Goal: Task Accomplishment & Management: Manage account settings

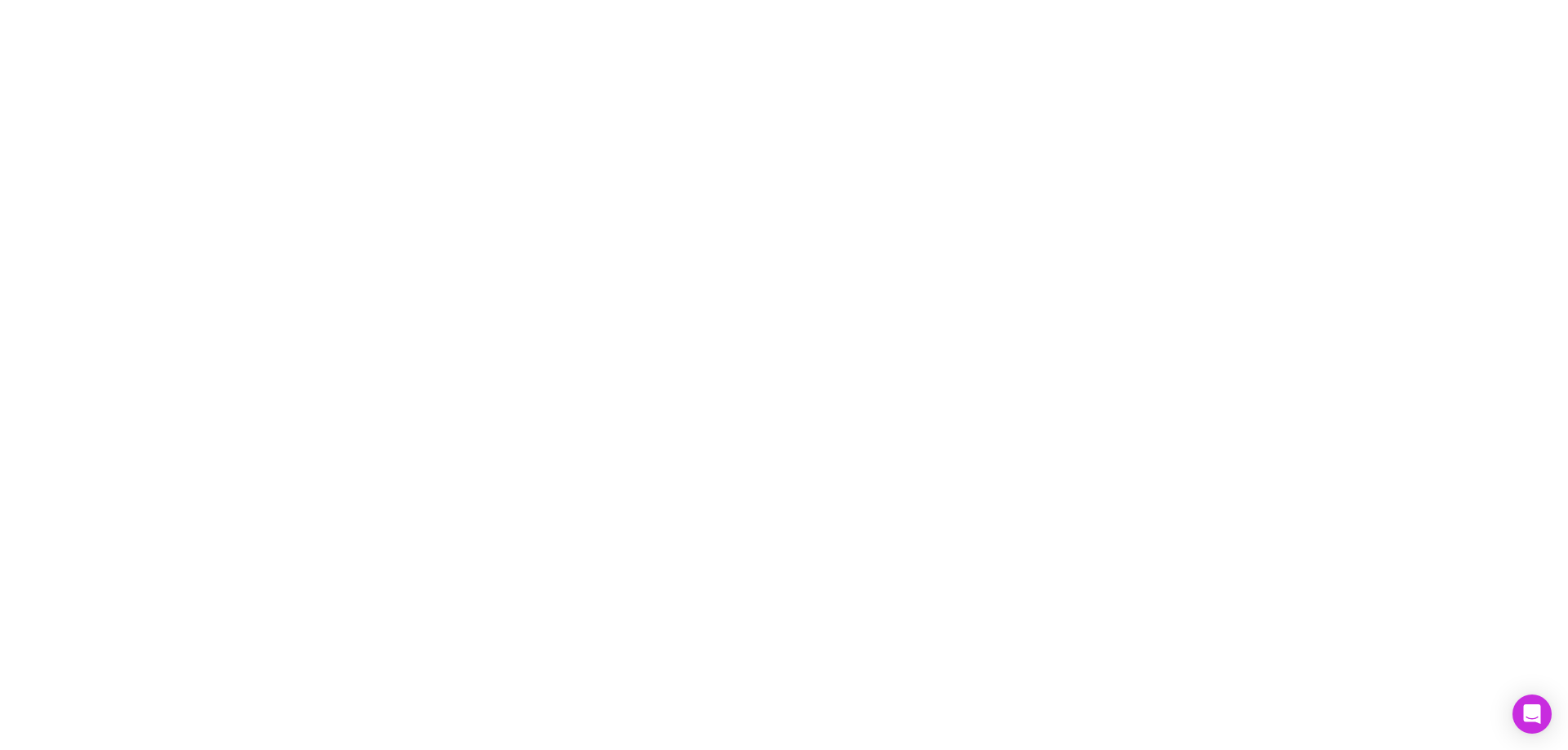
drag, startPoint x: 576, startPoint y: 48, endPoint x: 480, endPoint y: 89, distance: 104.4
click at [520, 72] on div at bounding box center [784, 375] width 1568 height 750
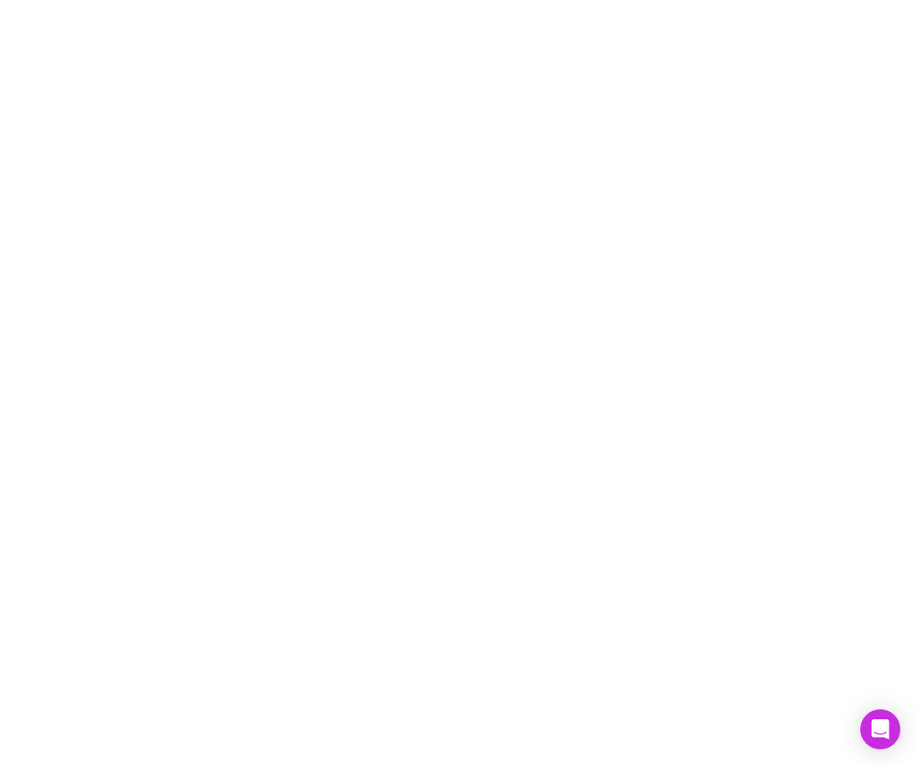
click at [554, 166] on div at bounding box center [458, 383] width 917 height 766
click at [587, 244] on div at bounding box center [458, 383] width 917 height 766
click at [258, 354] on div at bounding box center [458, 383] width 917 height 766
click at [283, 343] on div at bounding box center [458, 383] width 917 height 766
drag, startPoint x: 0, startPoint y: 0, endPoint x: 552, endPoint y: 266, distance: 612.7
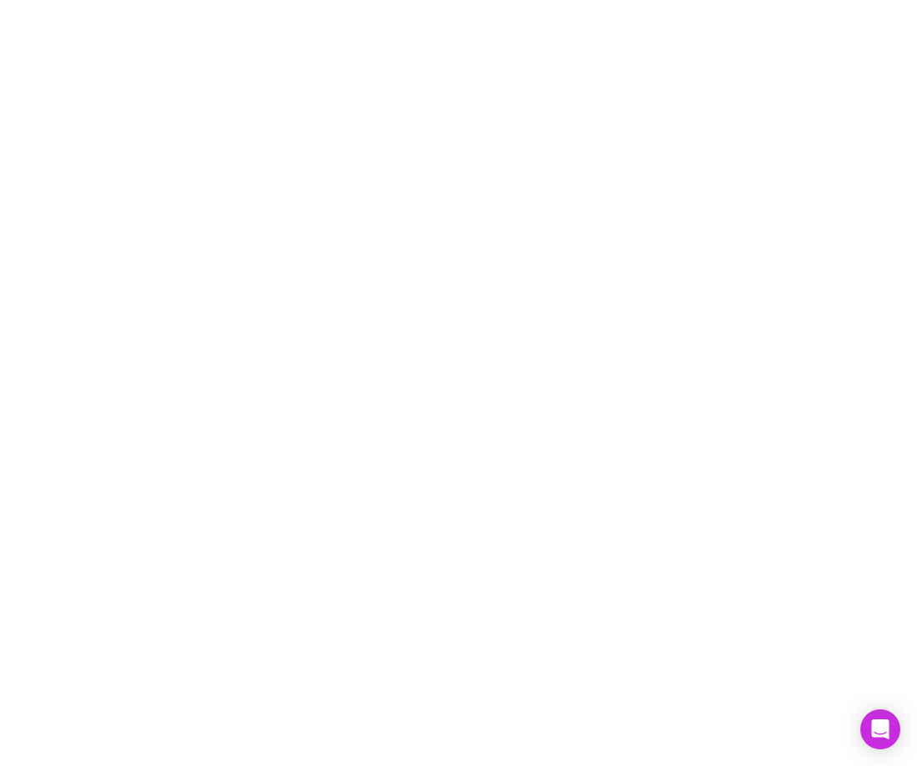
click at [552, 266] on div at bounding box center [458, 383] width 917 height 766
drag, startPoint x: 548, startPoint y: 320, endPoint x: 495, endPoint y: 28, distance: 297.3
click at [548, 316] on div at bounding box center [458, 383] width 917 height 766
click at [534, 286] on div at bounding box center [458, 383] width 917 height 766
drag, startPoint x: 394, startPoint y: 462, endPoint x: 352, endPoint y: 538, distance: 87.0
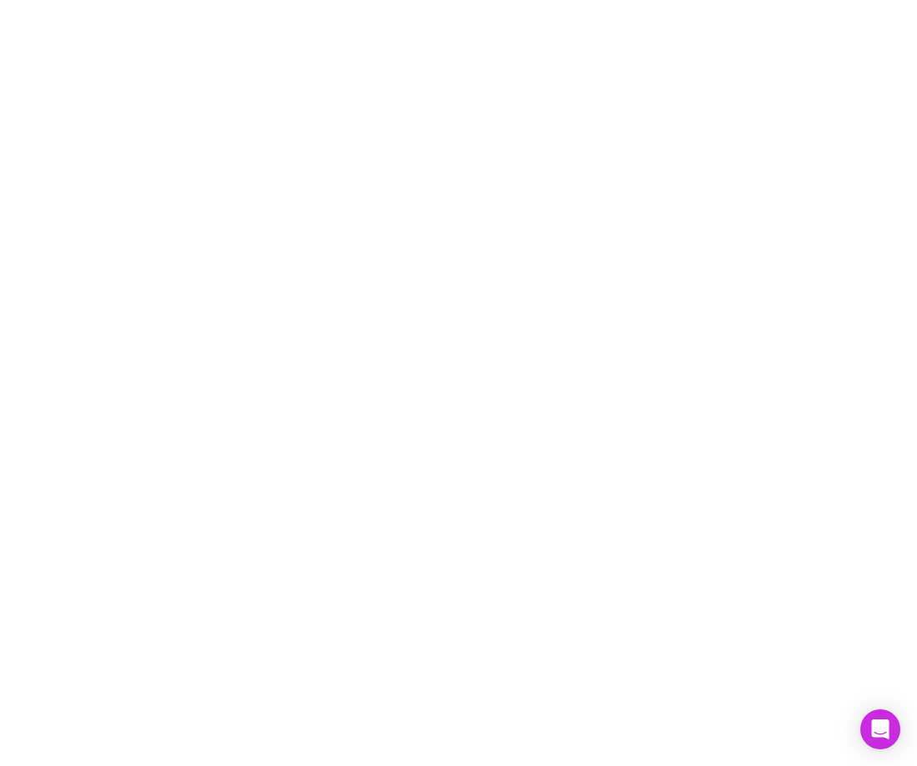
click at [394, 462] on div at bounding box center [458, 383] width 917 height 766
select select "****"
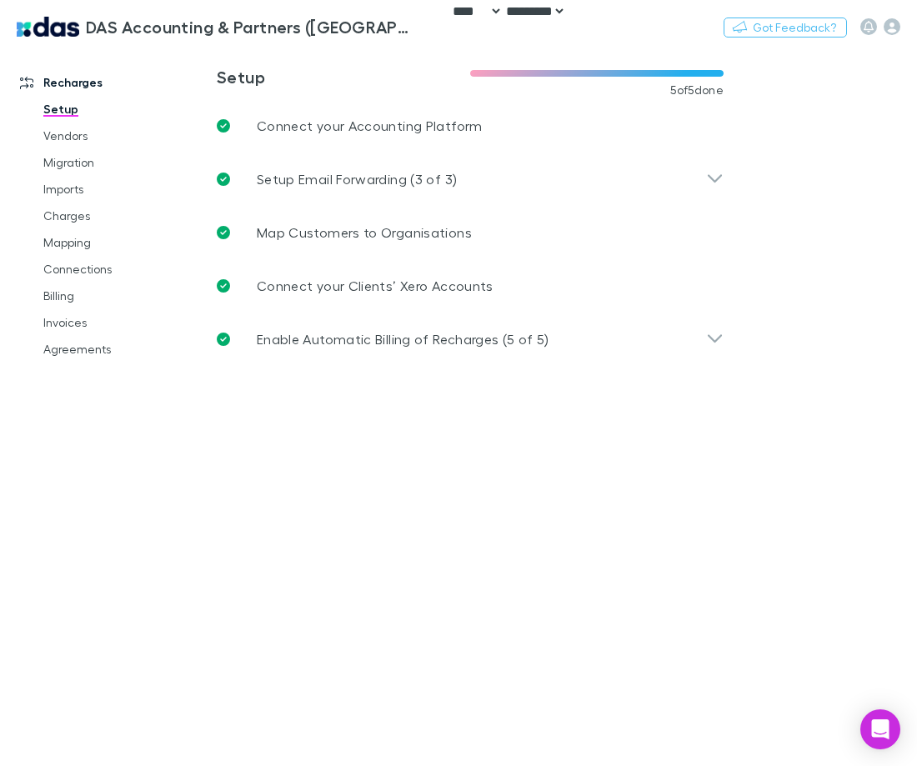
click at [561, 486] on main "**********" at bounding box center [557, 407] width 720 height 720
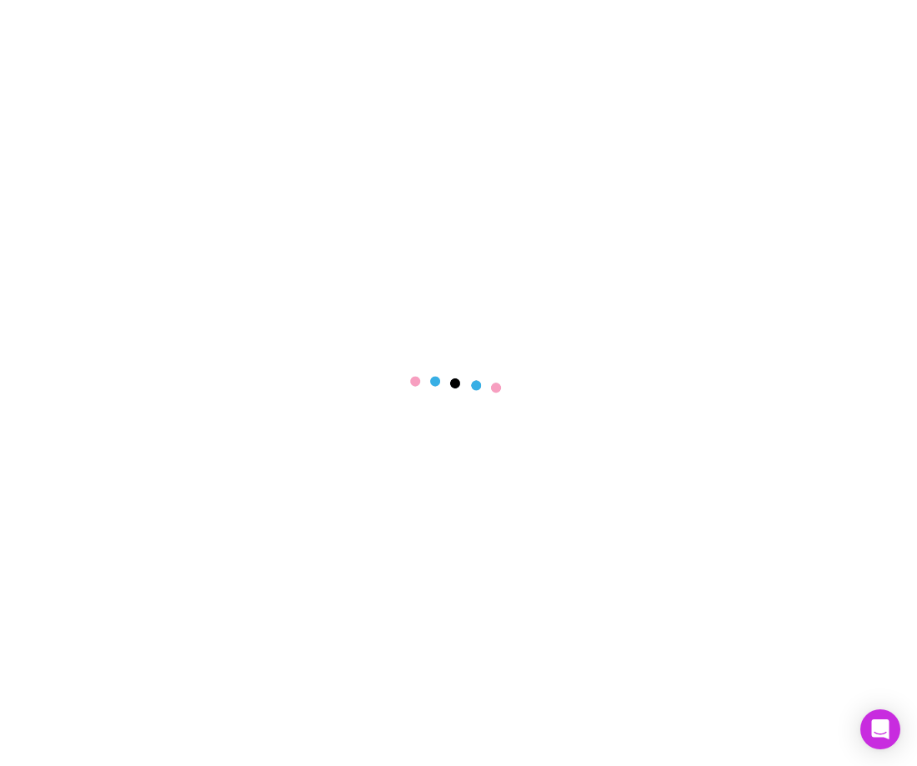
select select "****"
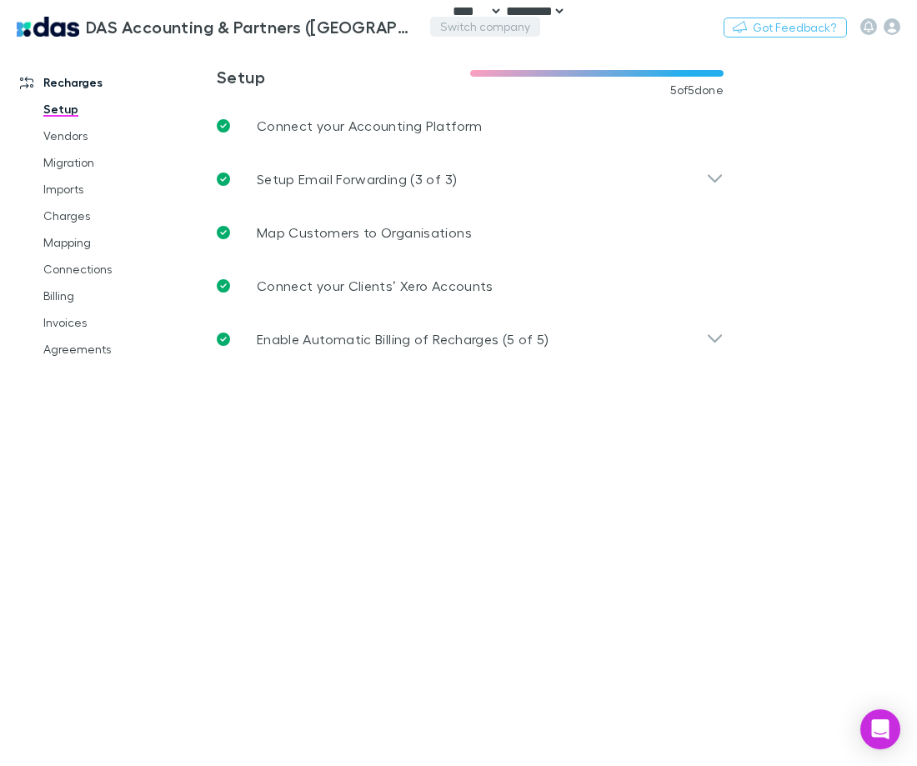
click at [433, 30] on button "Switch company" at bounding box center [485, 27] width 110 height 20
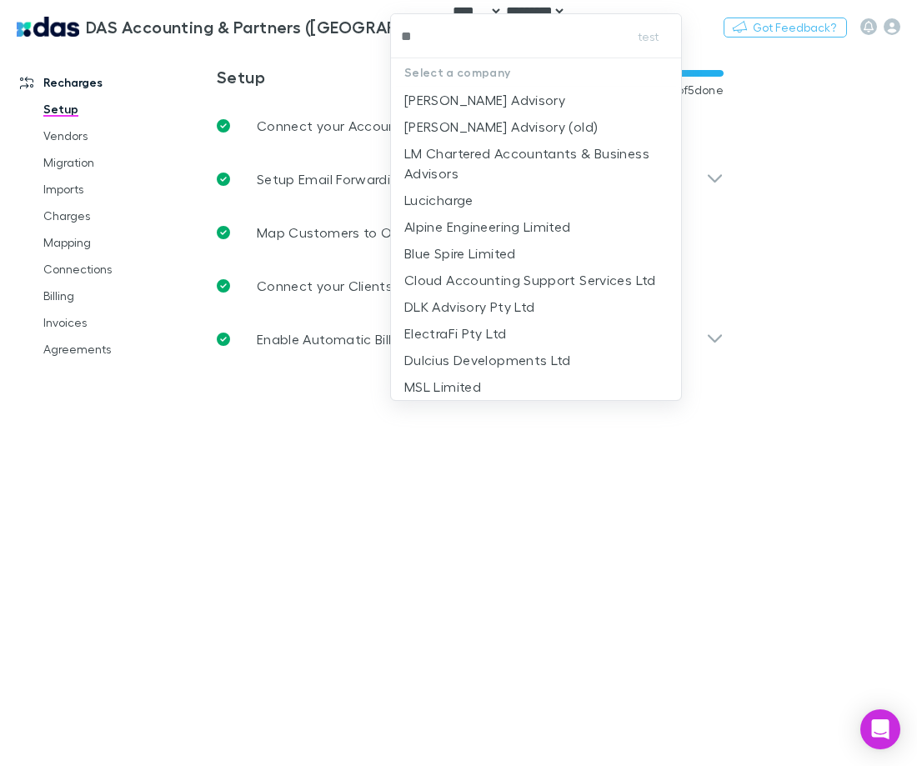
type input "***"
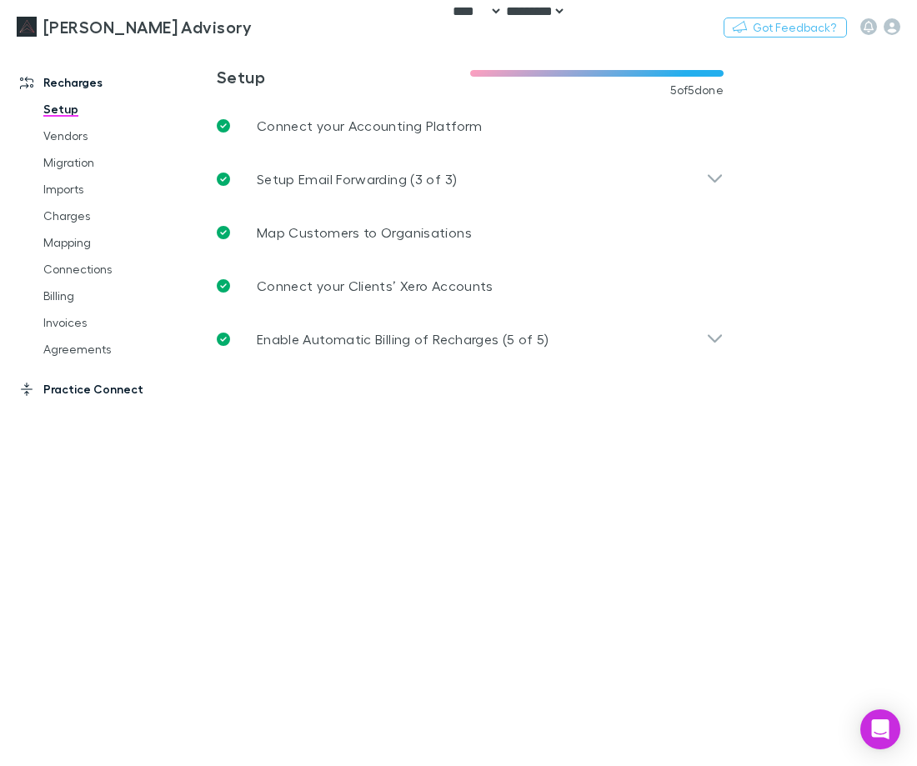
click at [64, 387] on link "Practice Connect" at bounding box center [104, 389] width 203 height 27
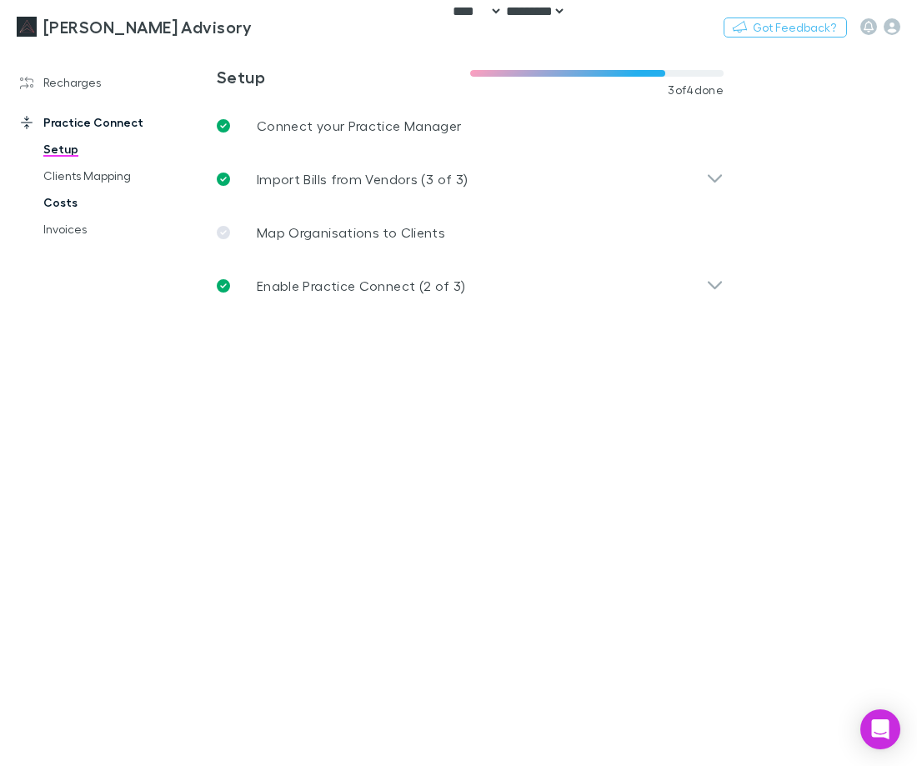
click at [68, 197] on link "Costs" at bounding box center [116, 202] width 179 height 27
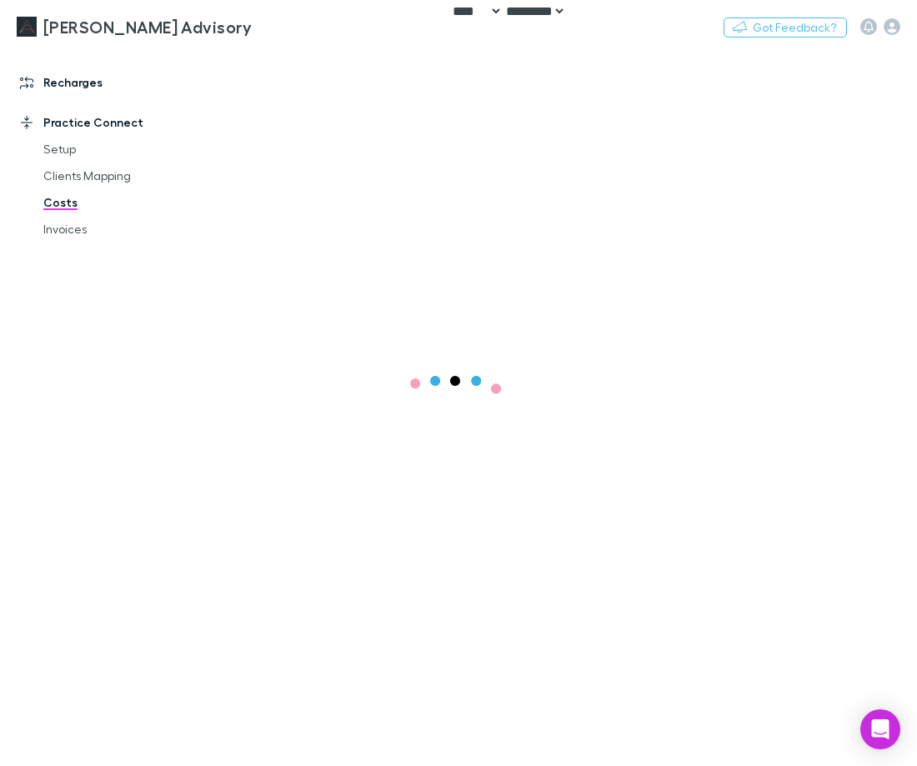
click at [75, 78] on link "Recharges" at bounding box center [104, 82] width 203 height 27
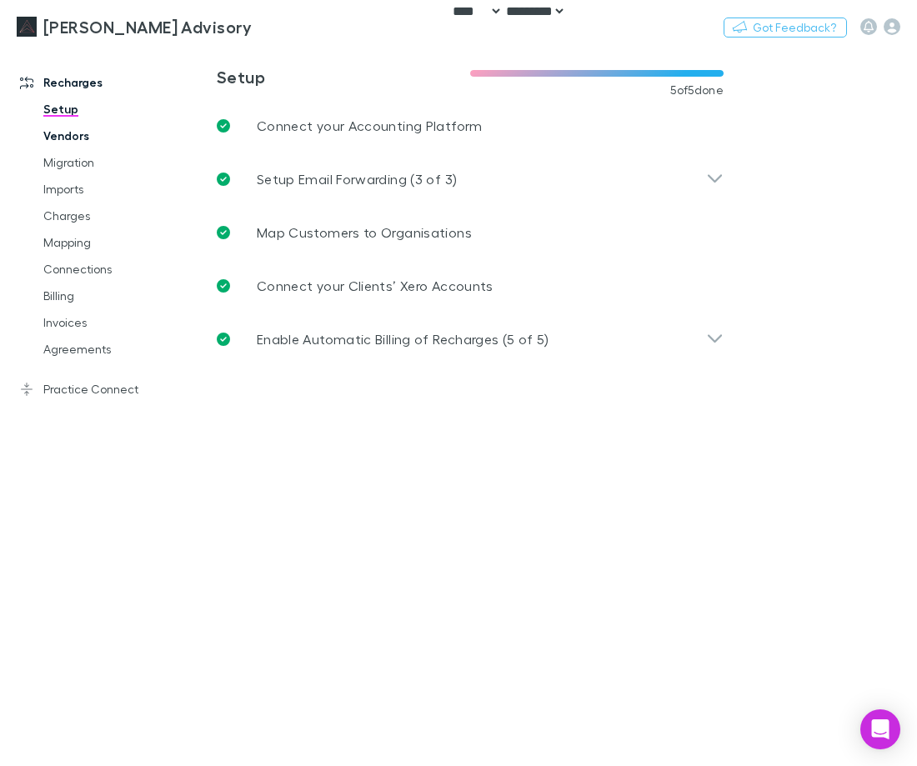
click at [71, 130] on link "Vendors" at bounding box center [116, 136] width 179 height 27
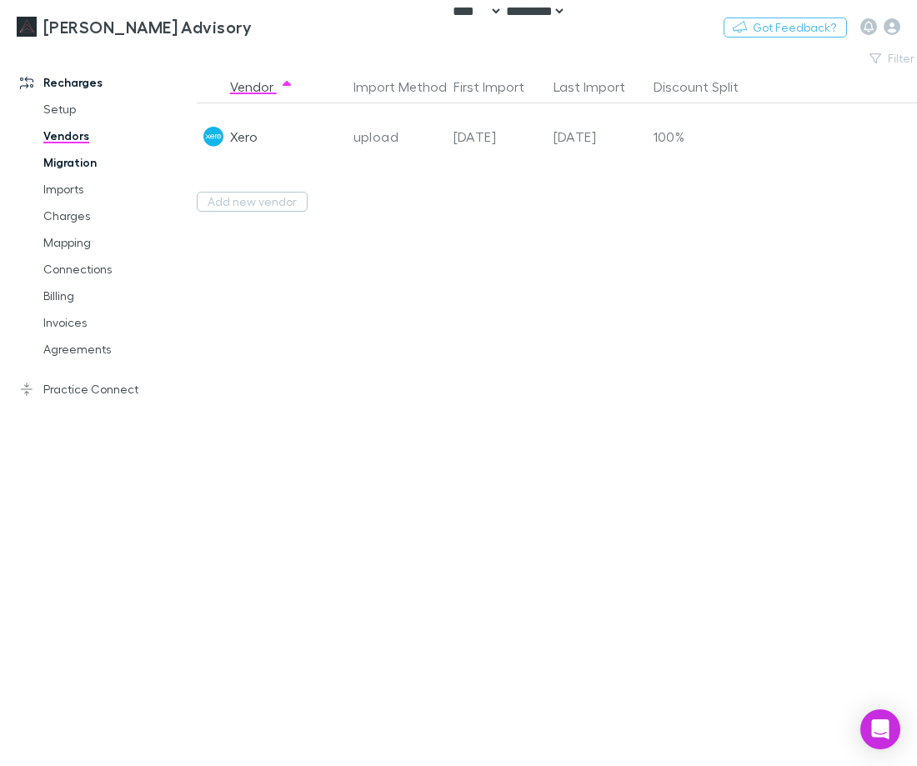
click at [73, 160] on link "Migration" at bounding box center [116, 162] width 179 height 27
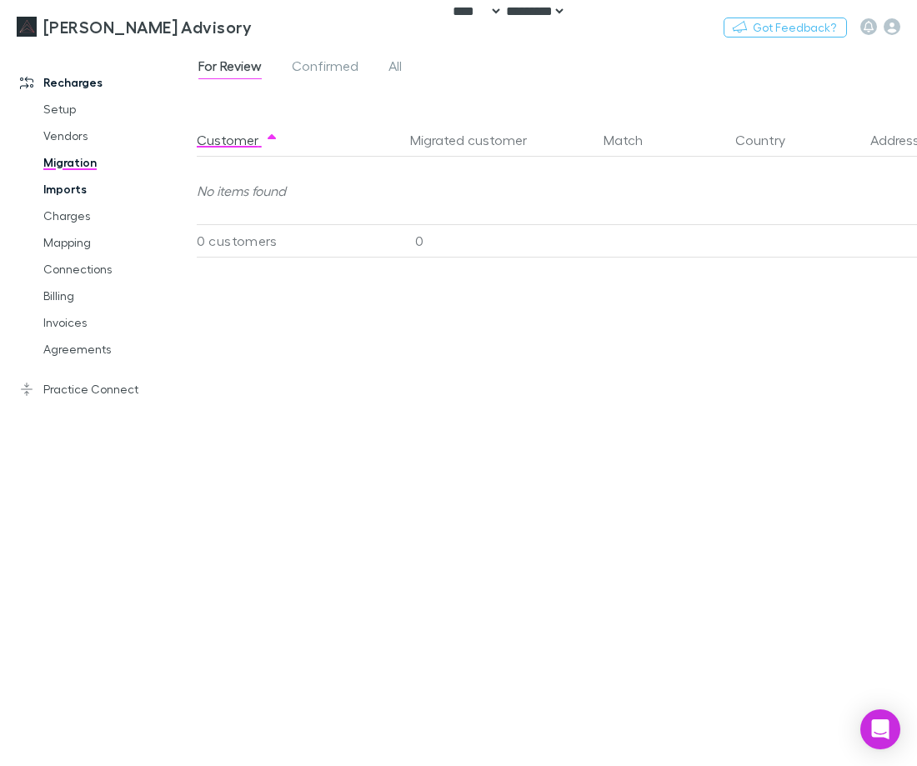
click at [69, 181] on link "Imports" at bounding box center [116, 189] width 179 height 27
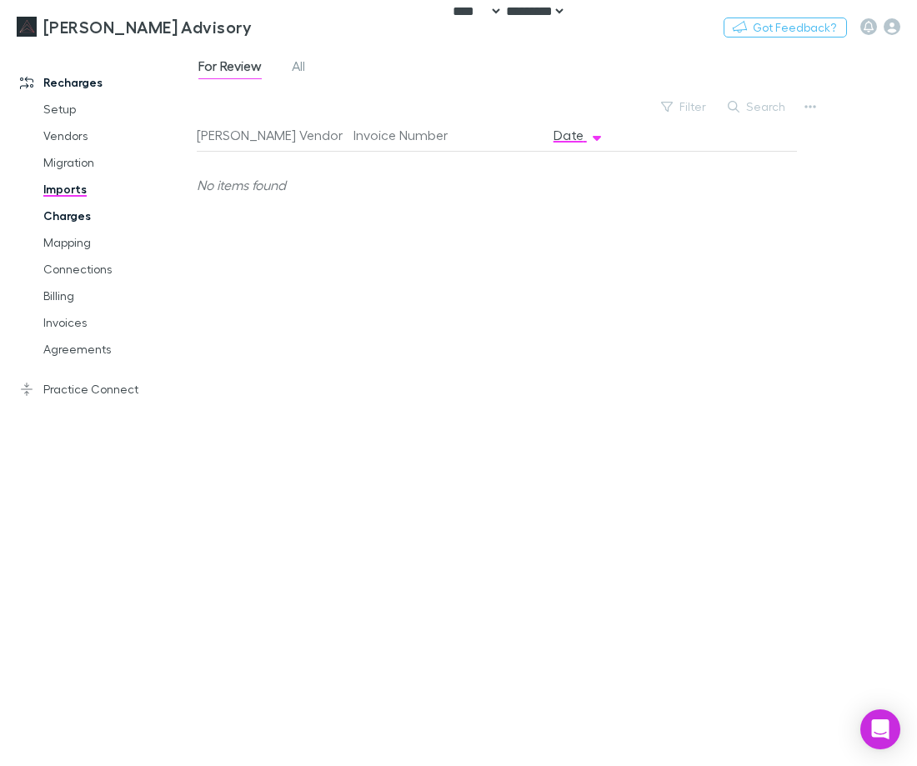
click at [69, 213] on link "Charges" at bounding box center [116, 216] width 179 height 27
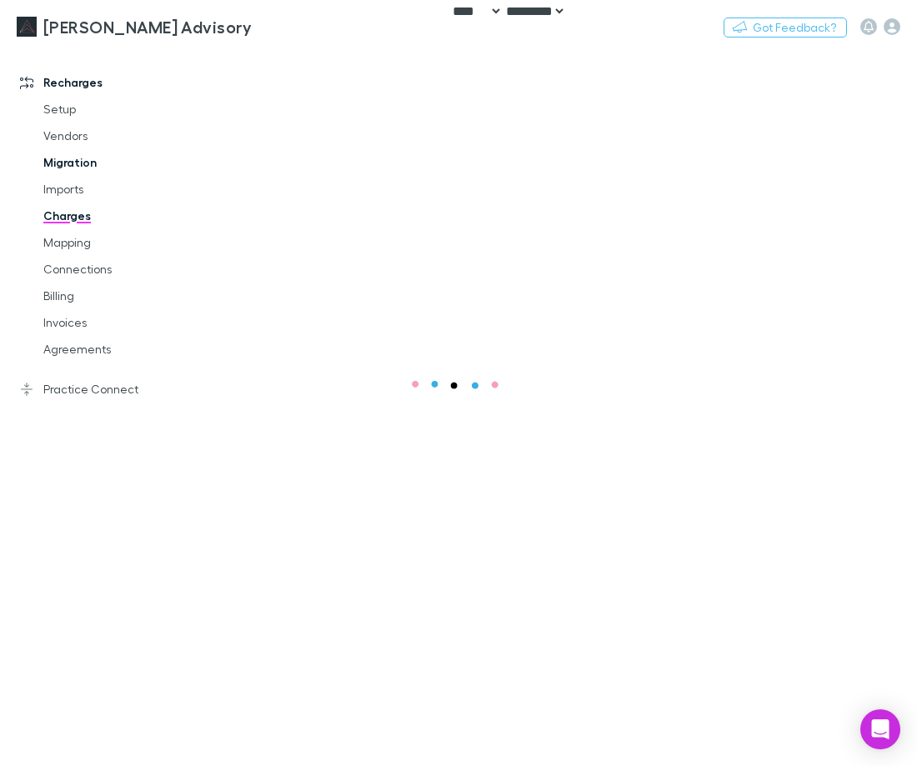
click at [68, 185] on link "Imports" at bounding box center [116, 189] width 179 height 27
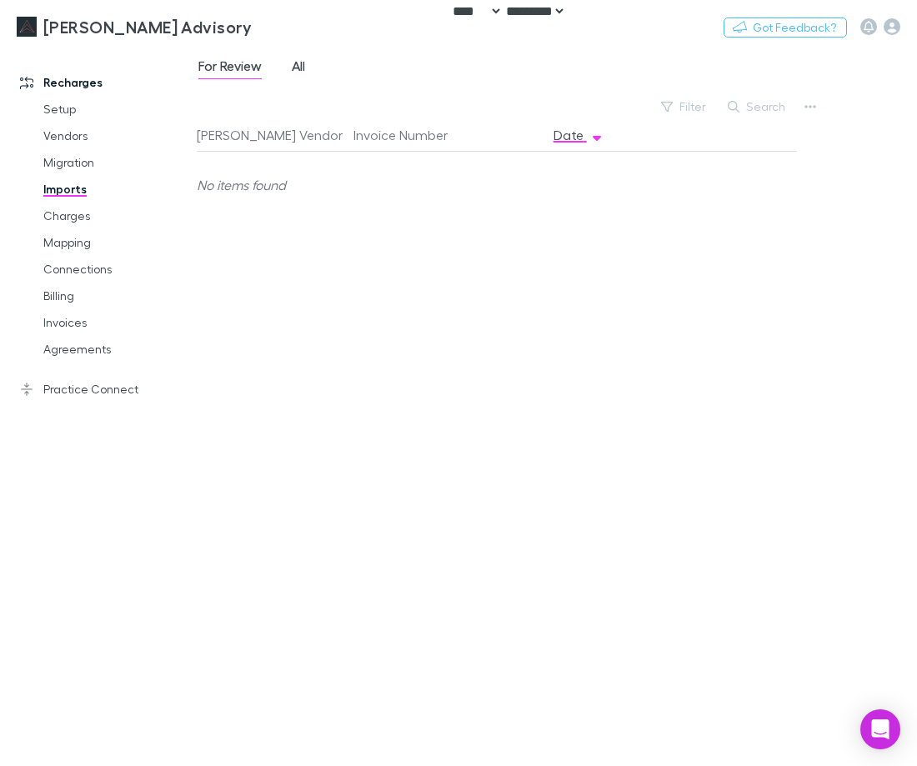
click at [293, 68] on span "All" at bounding box center [298, 69] width 13 height 22
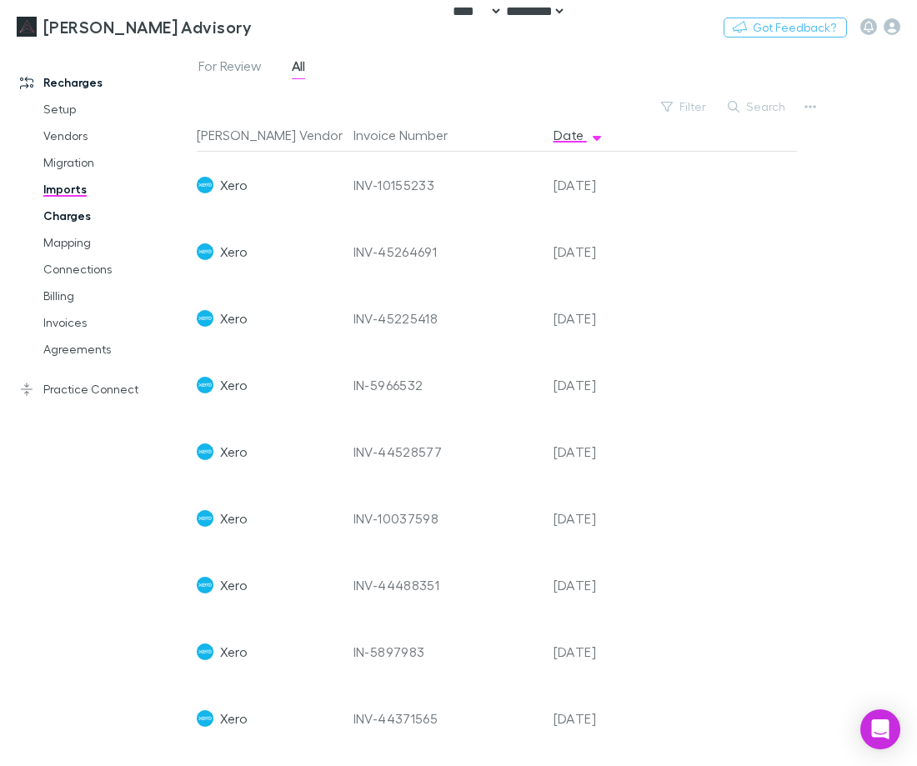
click at [72, 220] on link "Charges" at bounding box center [116, 216] width 179 height 27
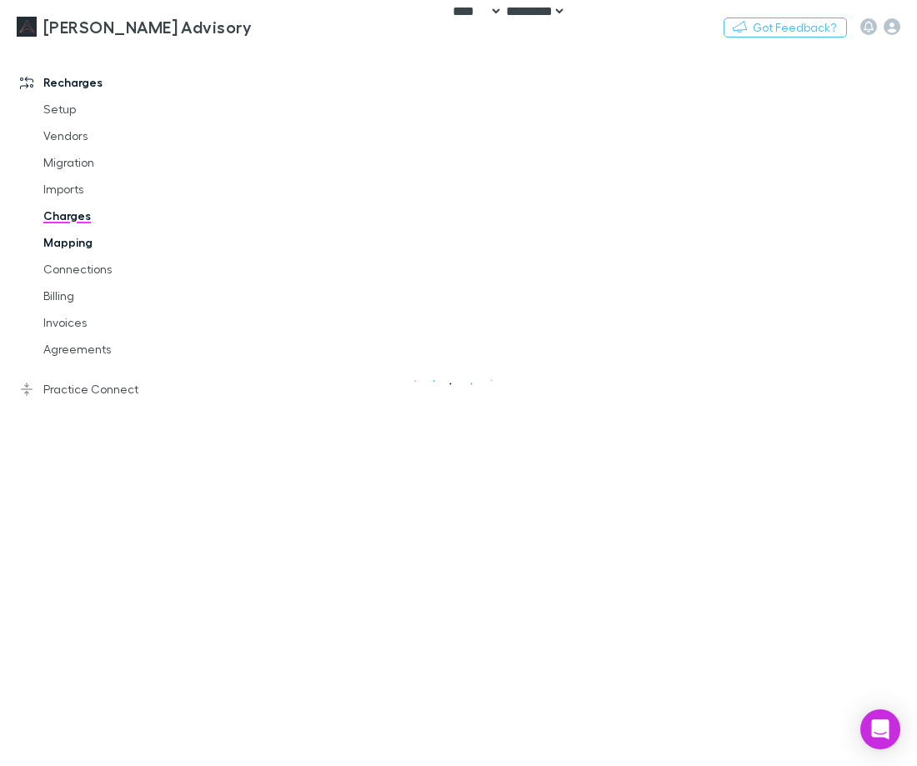
click at [71, 238] on link "Mapping" at bounding box center [116, 242] width 179 height 27
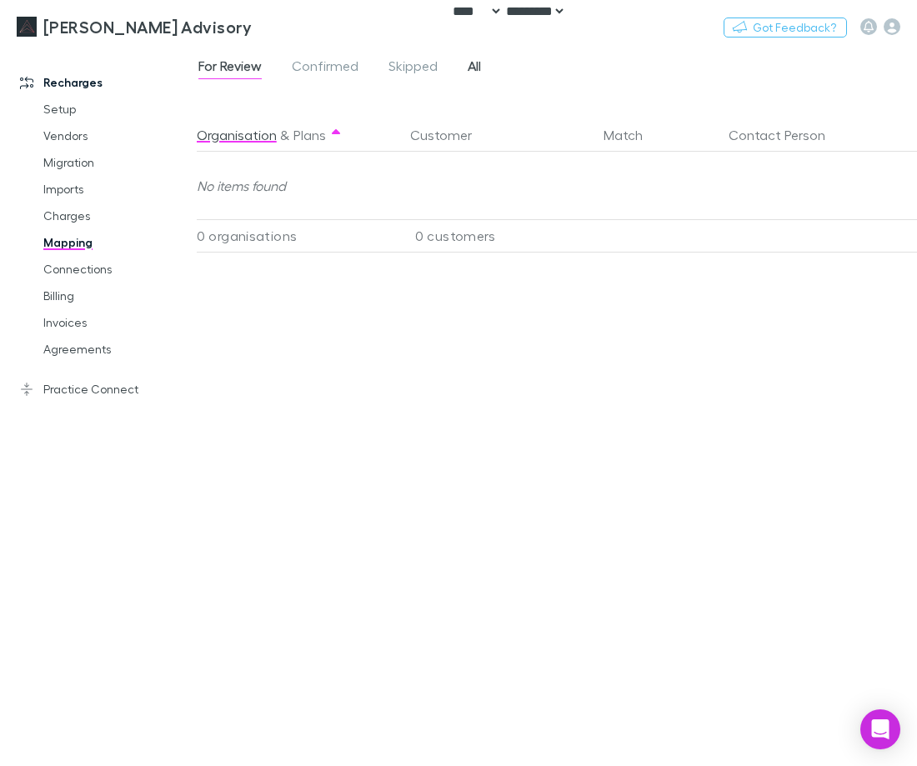
click at [466, 58] on link "All" at bounding box center [474, 68] width 17 height 27
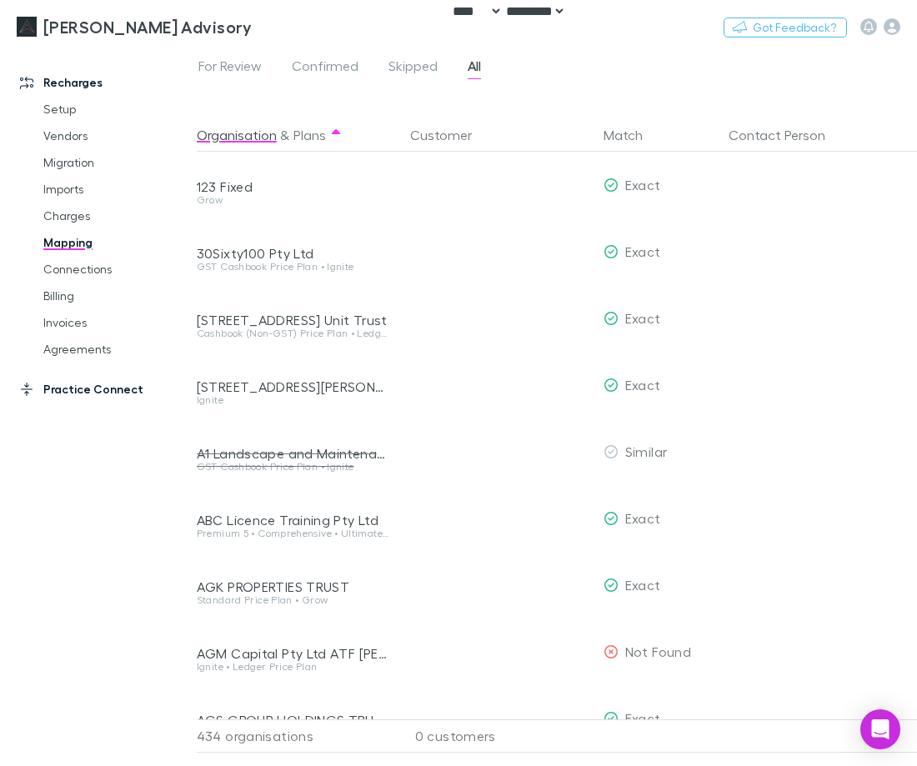
click at [51, 389] on link "Practice Connect" at bounding box center [104, 389] width 203 height 27
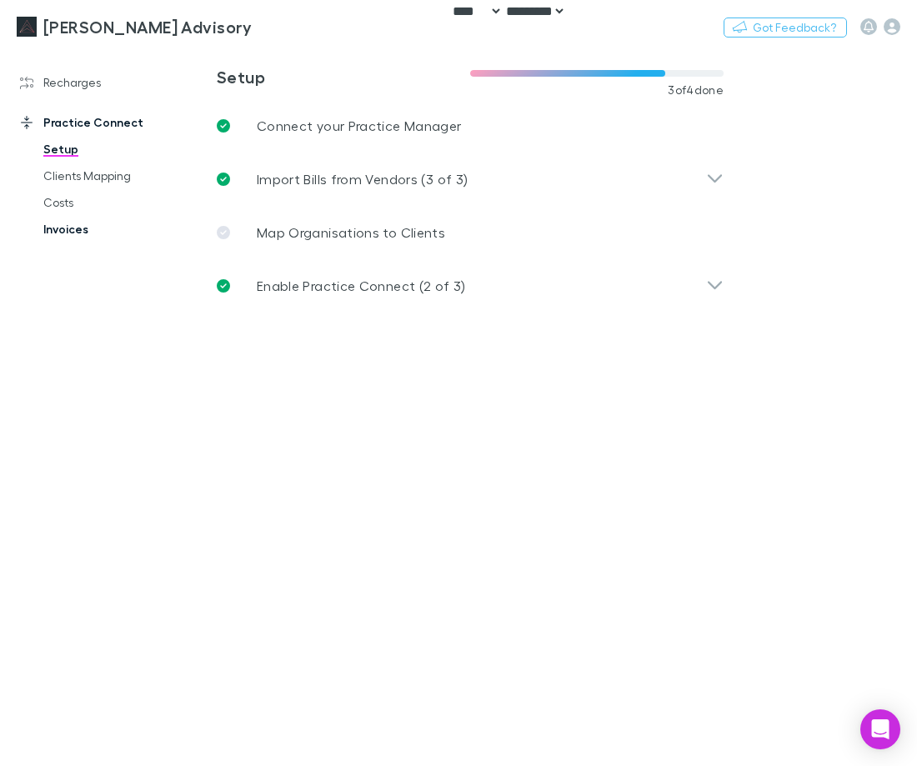
click at [78, 219] on link "Invoices" at bounding box center [116, 229] width 179 height 27
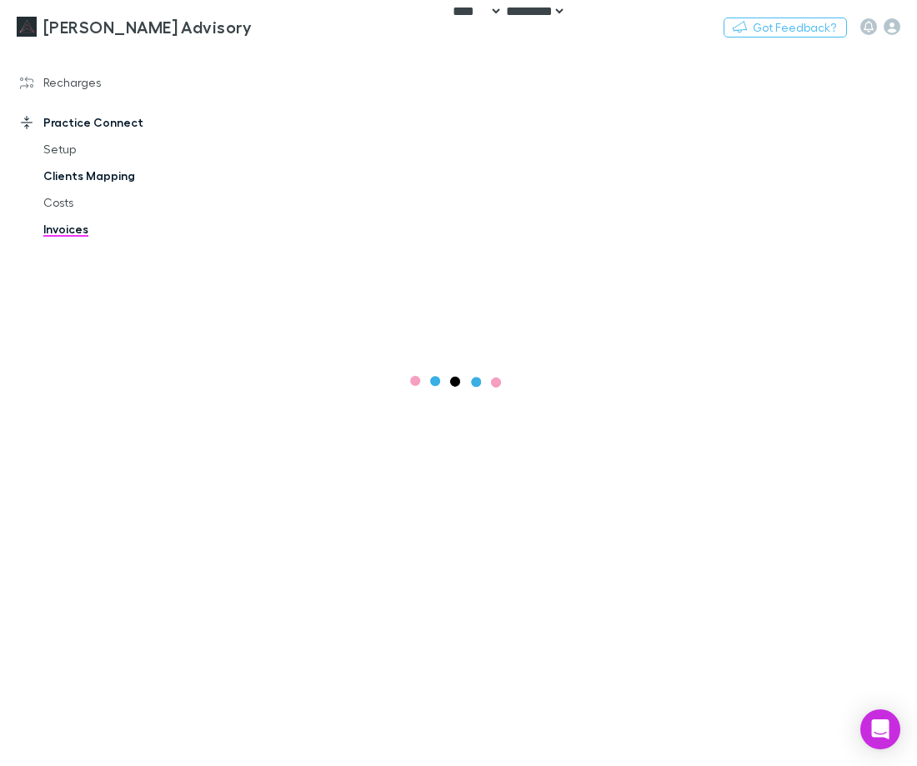
click at [72, 178] on link "Clients Mapping" at bounding box center [116, 176] width 179 height 27
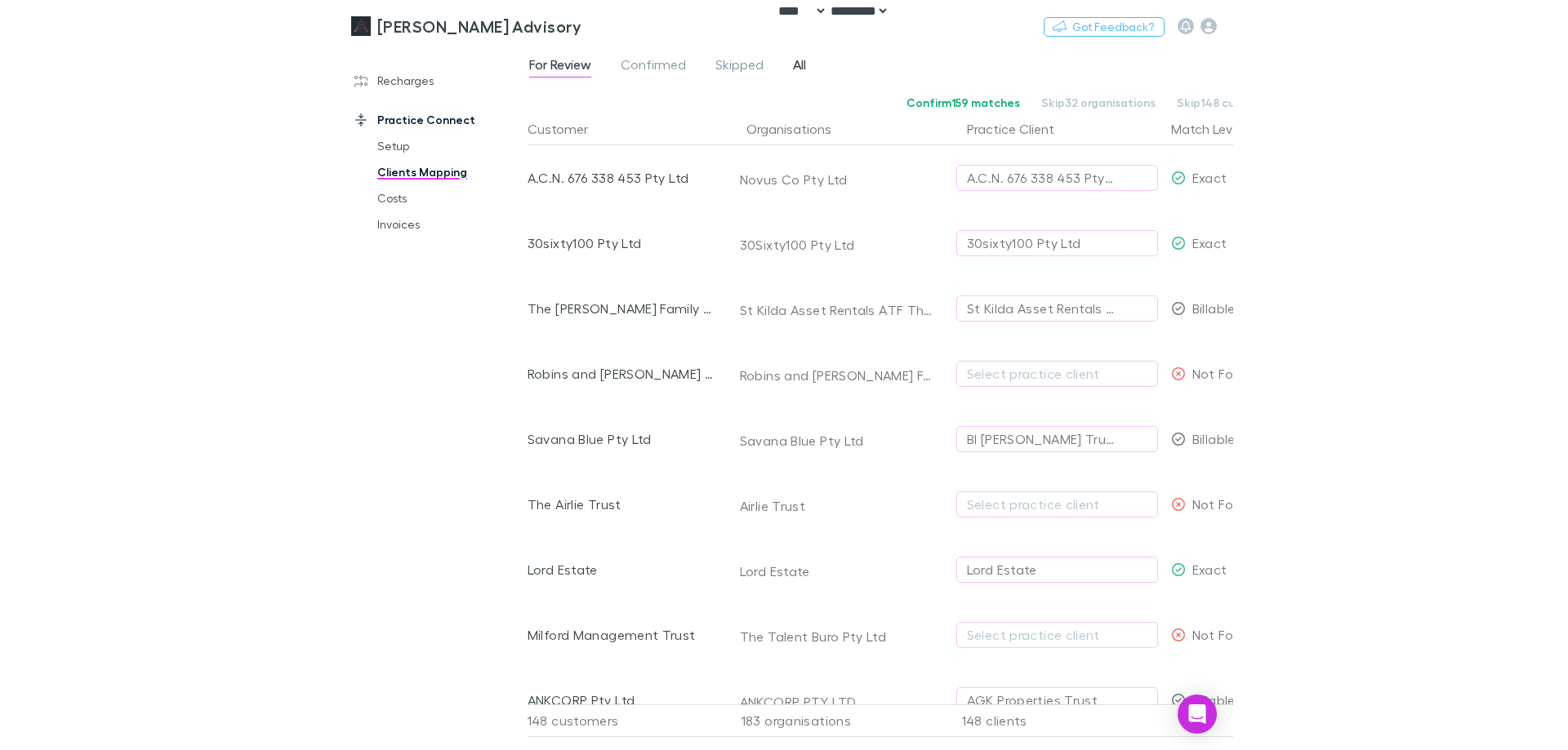
scroll to position [0, 7]
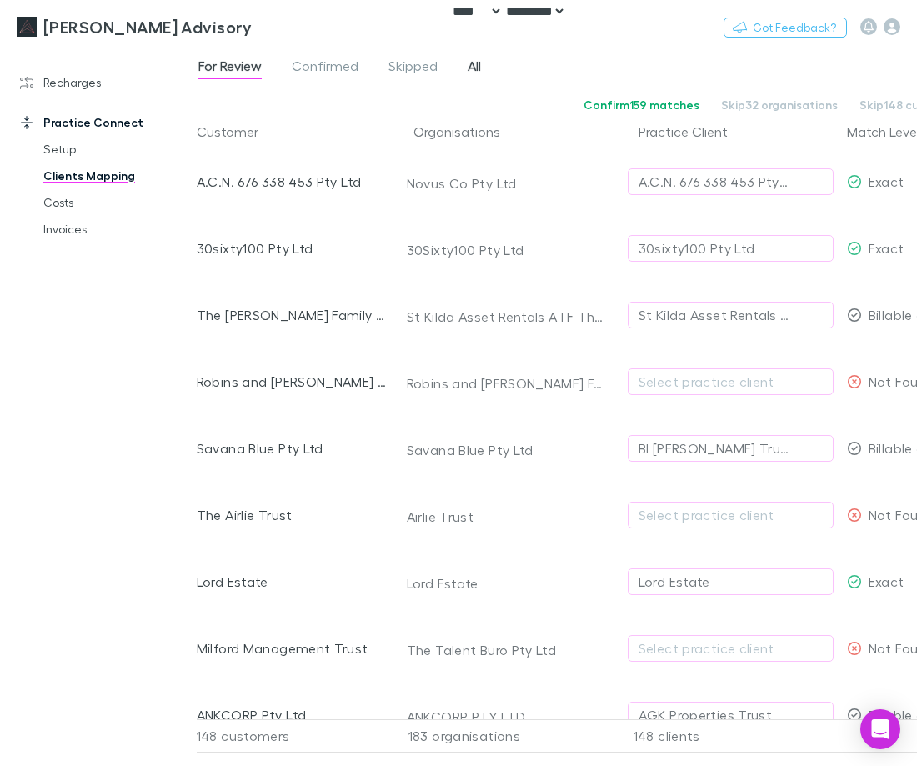
click at [476, 63] on span "All" at bounding box center [474, 69] width 13 height 22
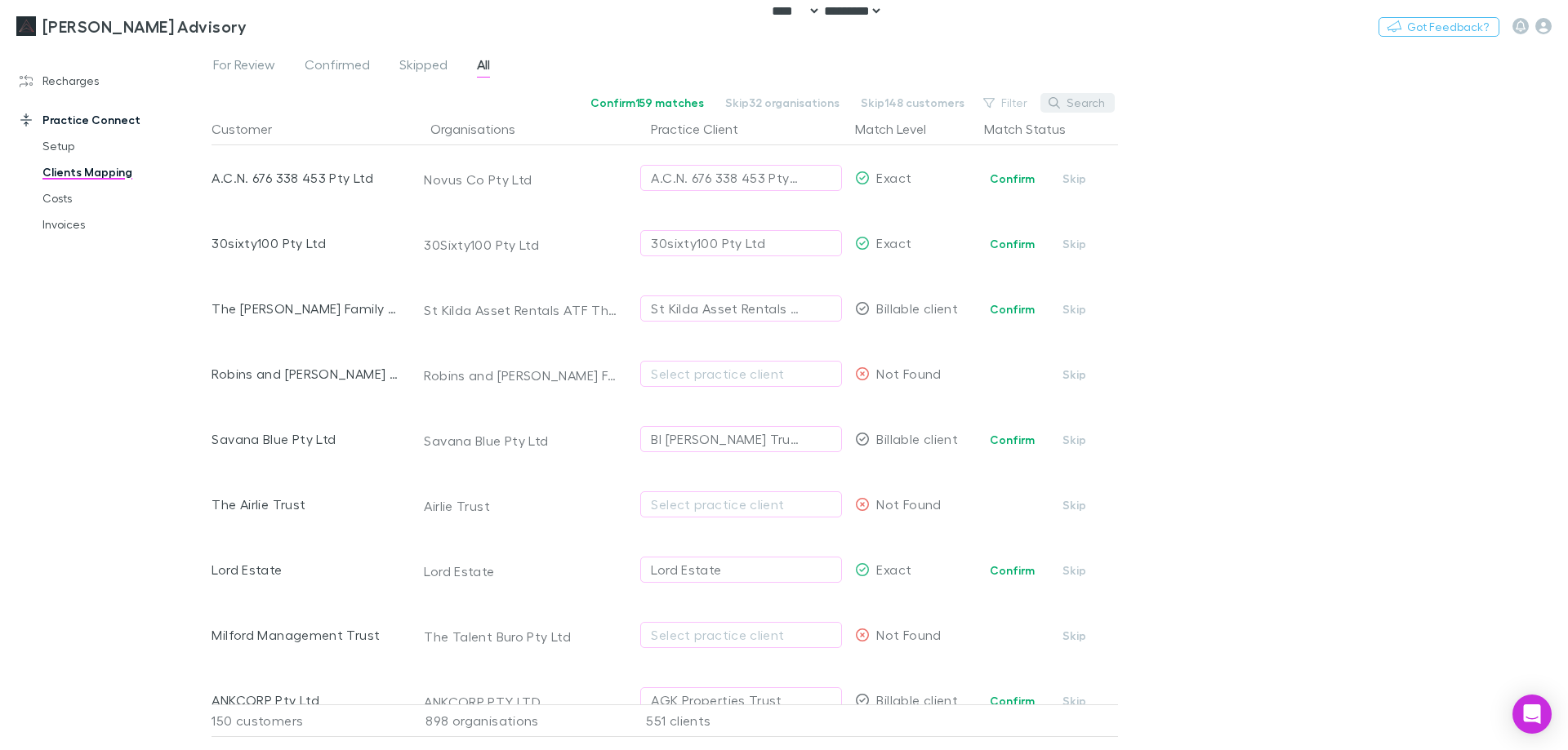
click at [897, 106] on button "Search" at bounding box center [1077, 103] width 74 height 20
paste input "**********"
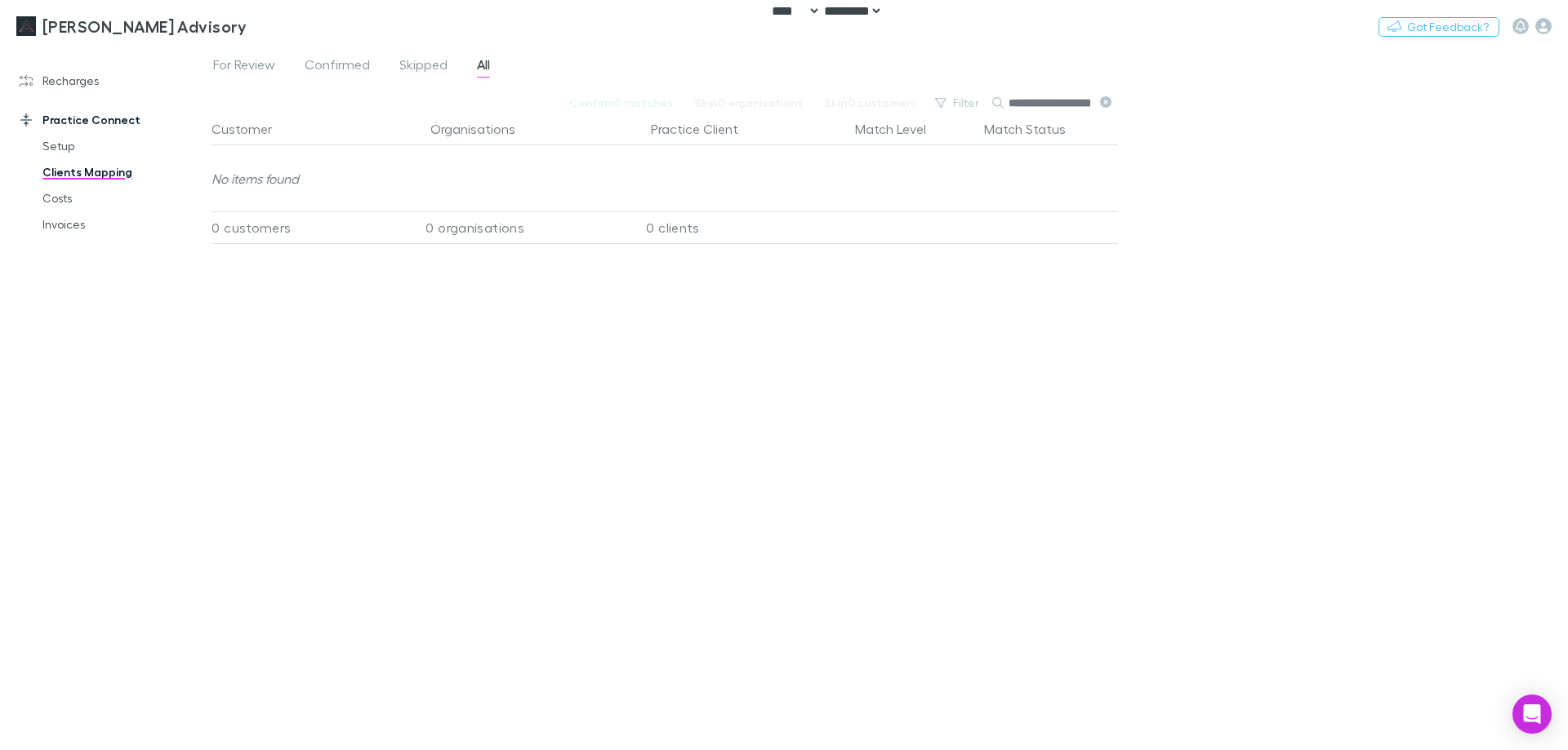
scroll to position [0, 110]
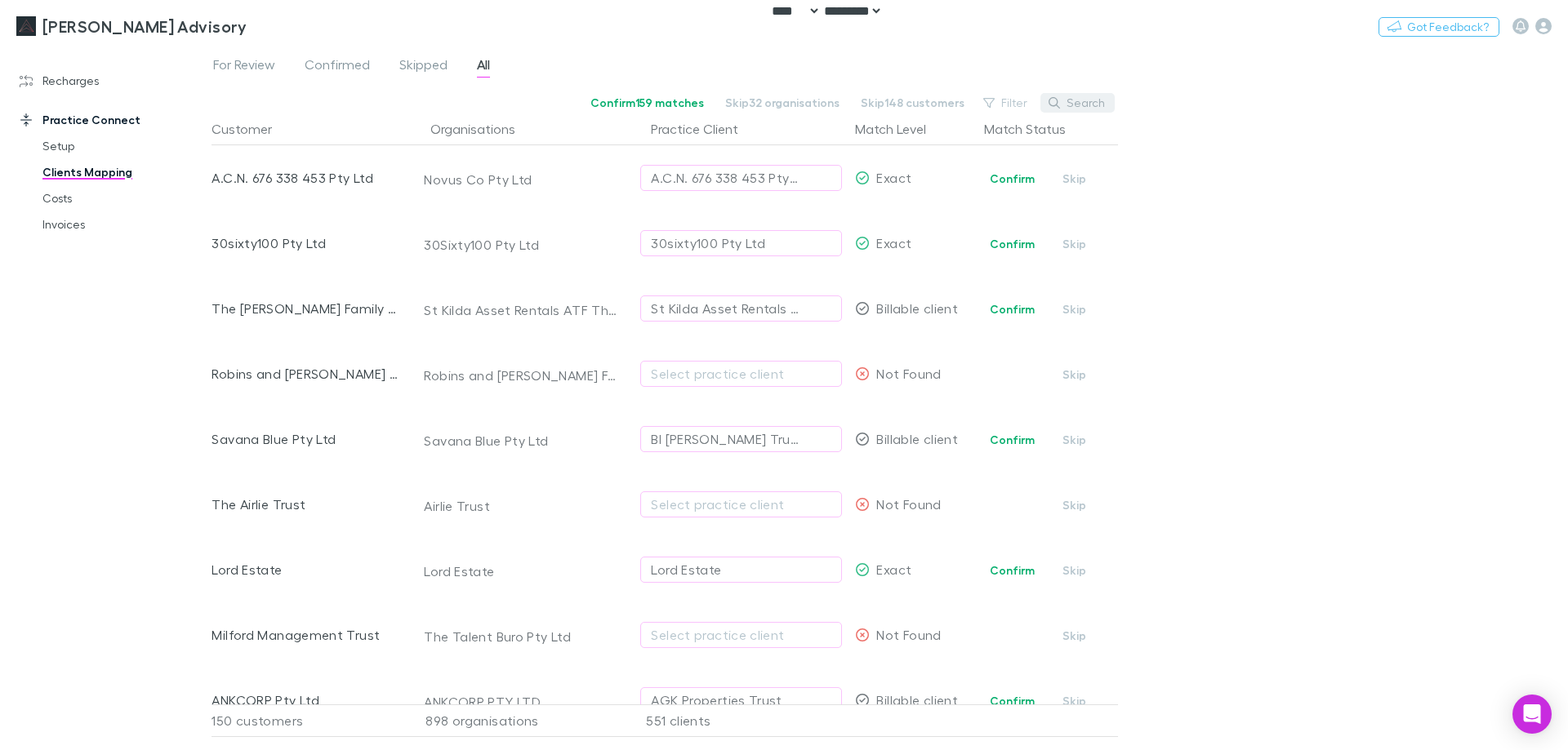
click at [897, 102] on button "Search" at bounding box center [1077, 103] width 74 height 20
paste input "**********"
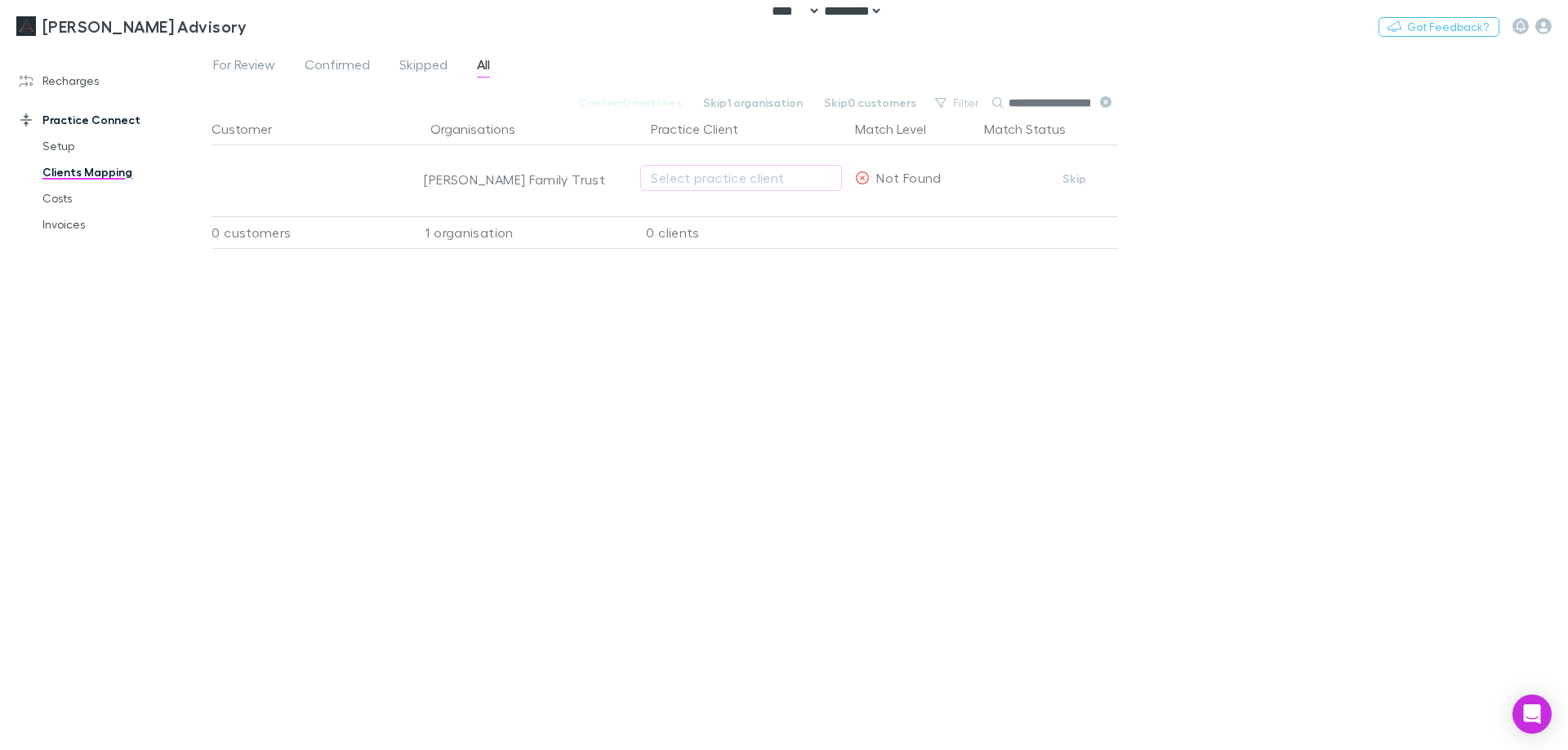
scroll to position [0, 25]
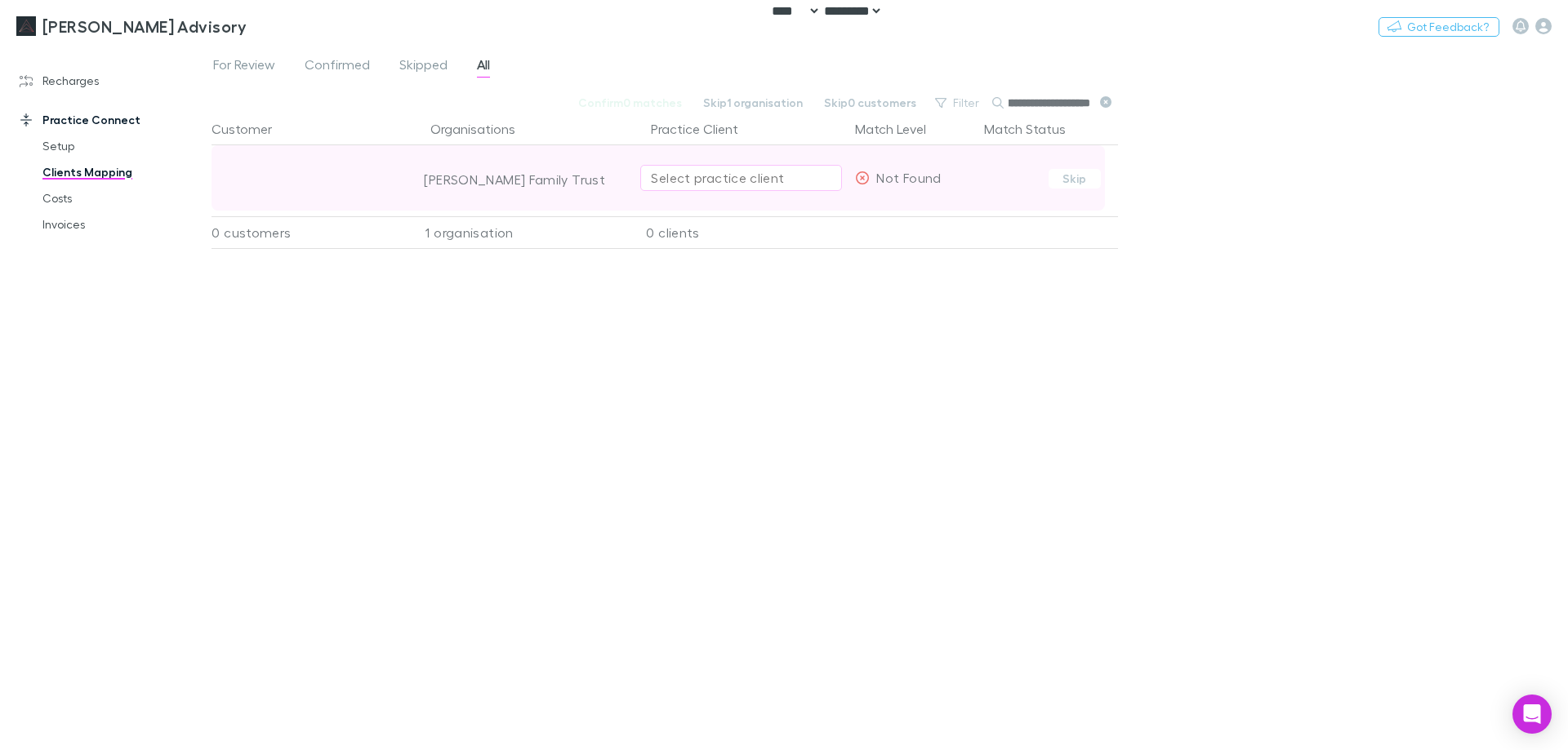
type input "**********"
click at [735, 173] on div "Select practice client" at bounding box center [741, 178] width 180 height 20
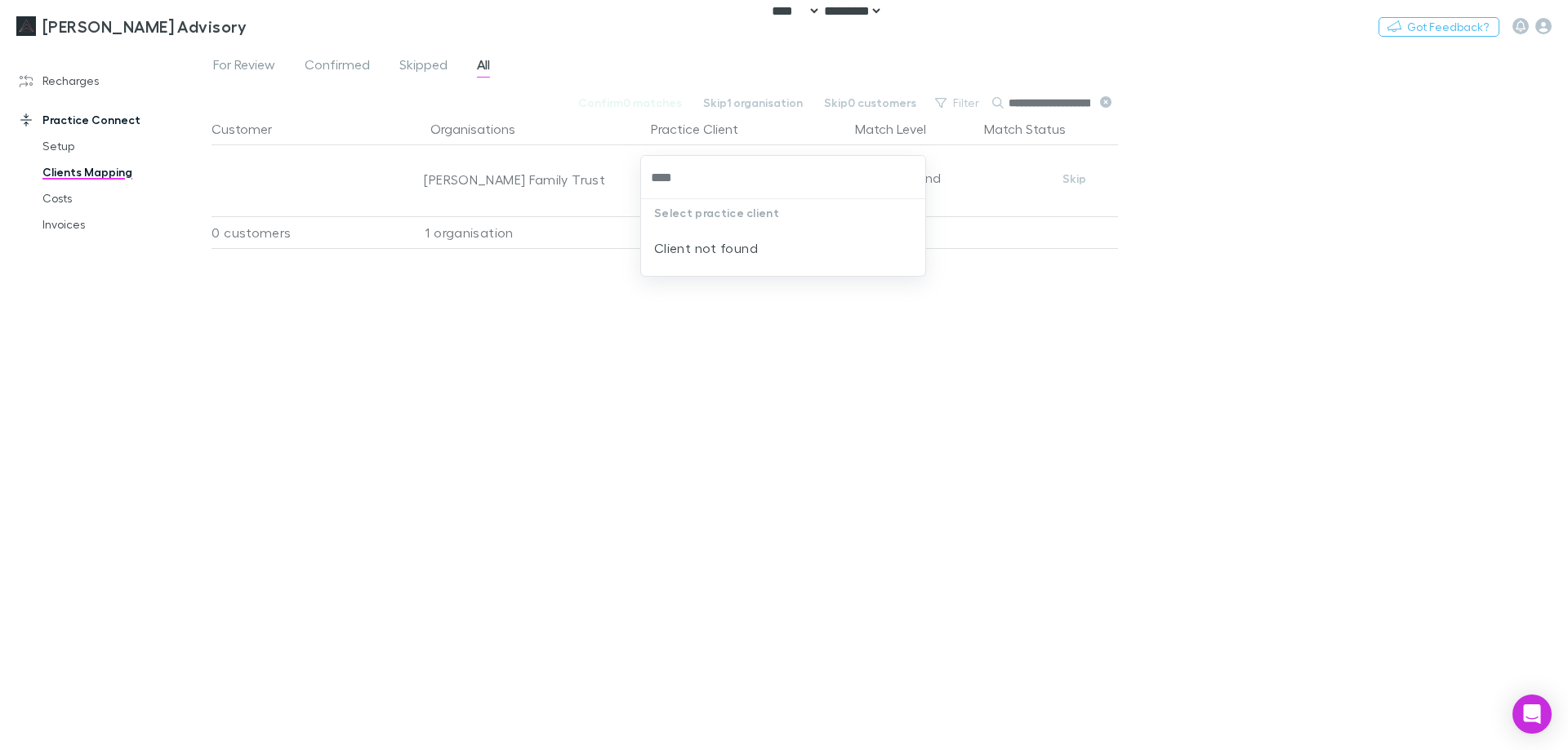
type input "****"
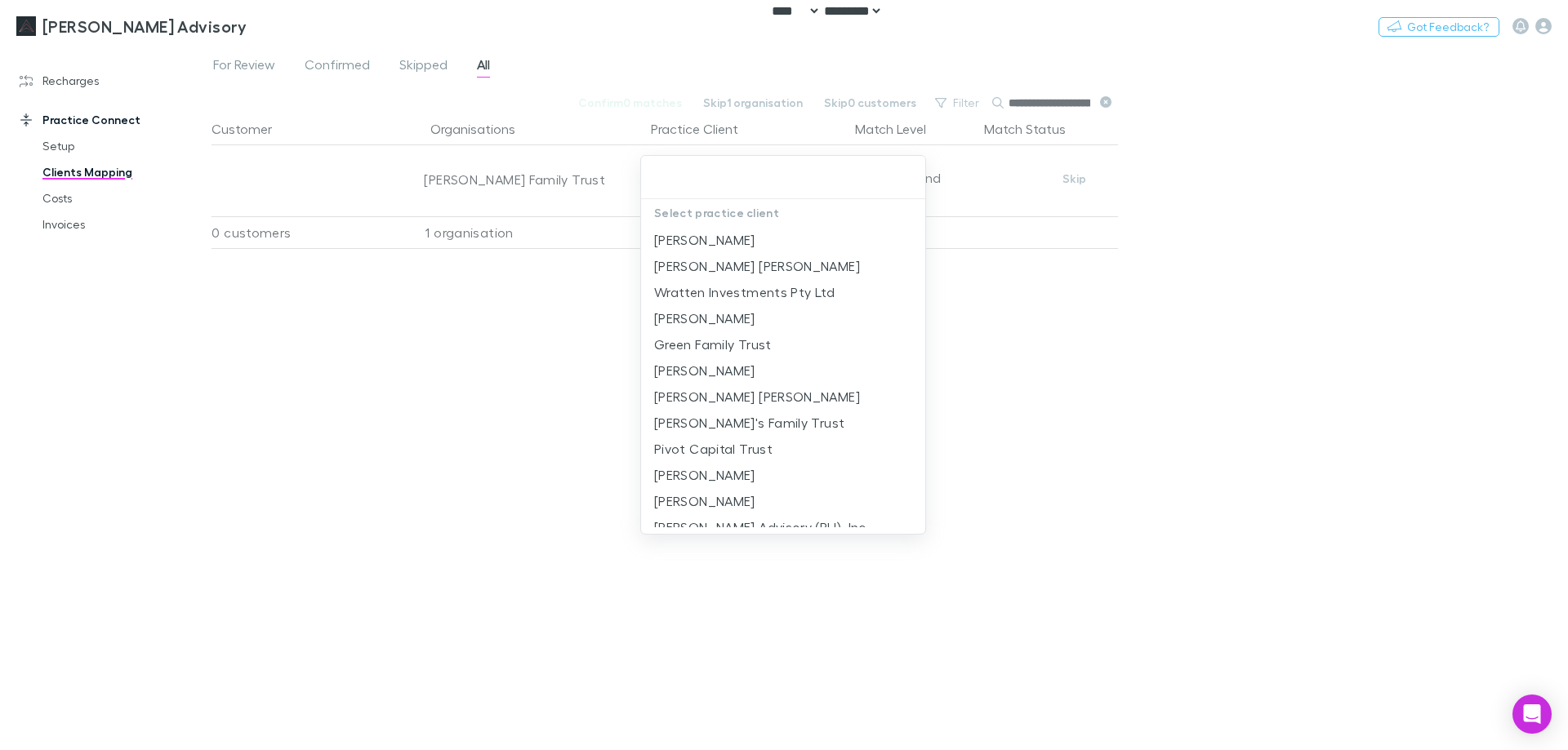
click at [897, 392] on div at bounding box center [784, 375] width 1568 height 750
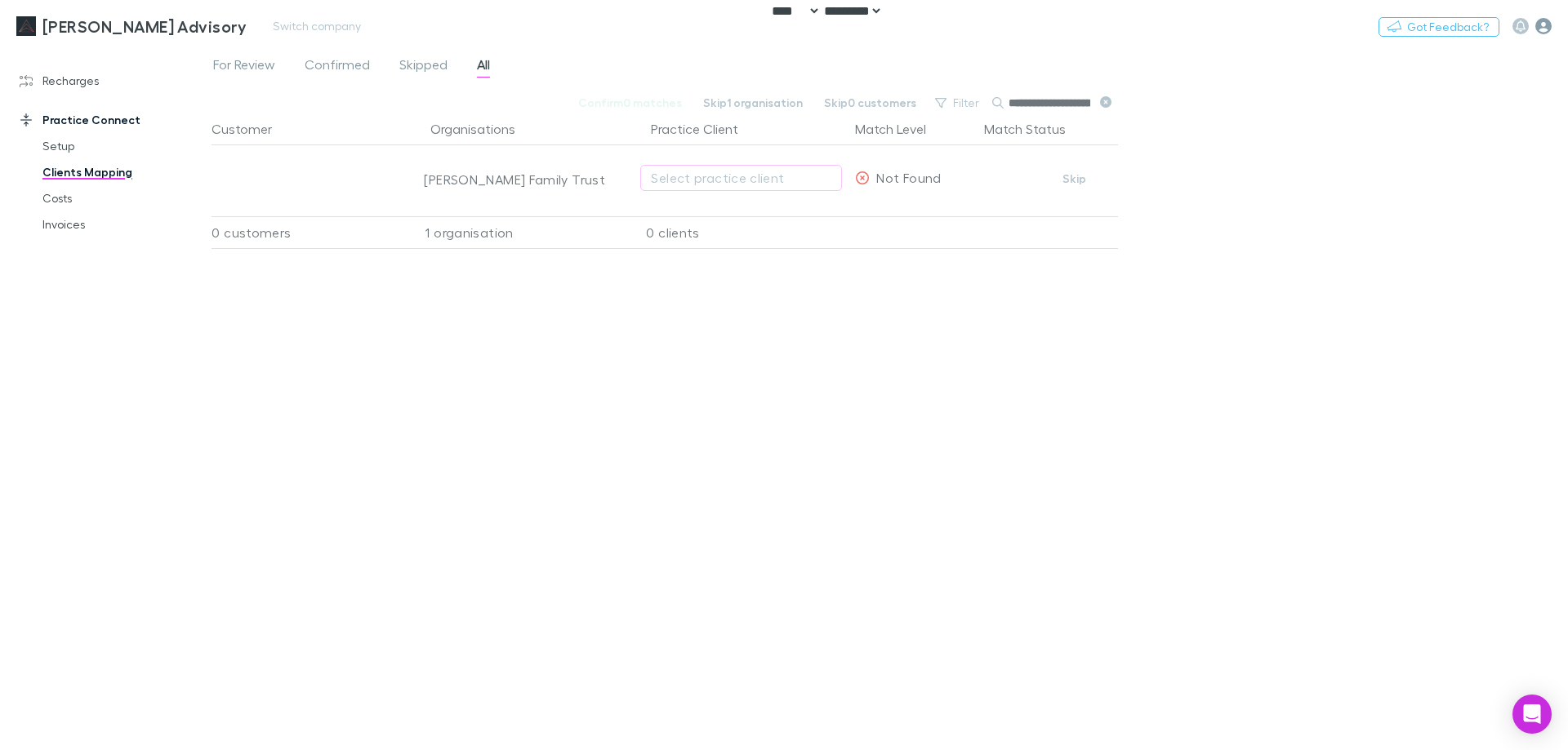
click at [897, 27] on div "Nothing Got Feedback?" at bounding box center [1472, 26] width 189 height 22
click at [897, 25] on icon "button" at bounding box center [1544, 25] width 17 height 17
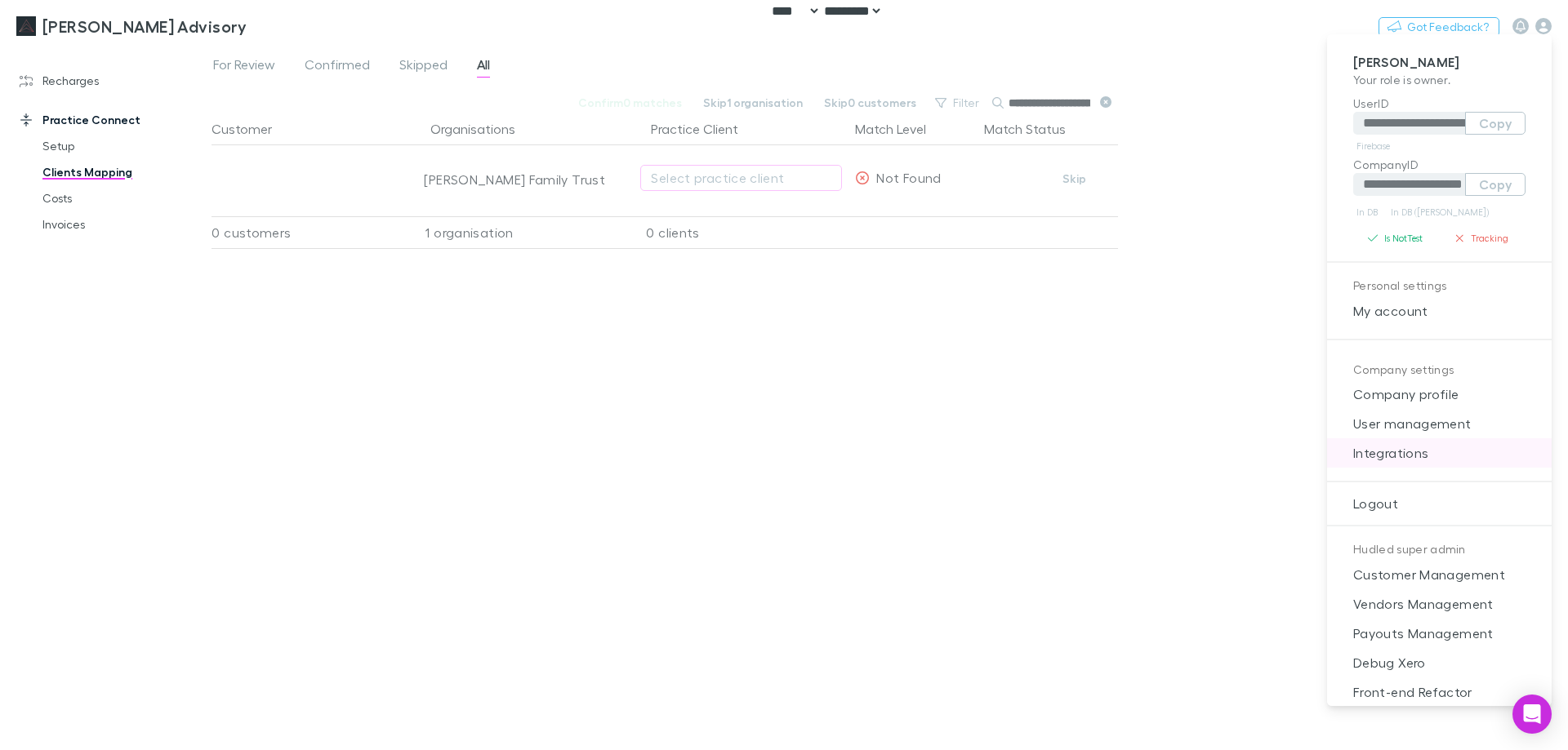
click at [897, 447] on span "Integrations" at bounding box center [1439, 453] width 199 height 20
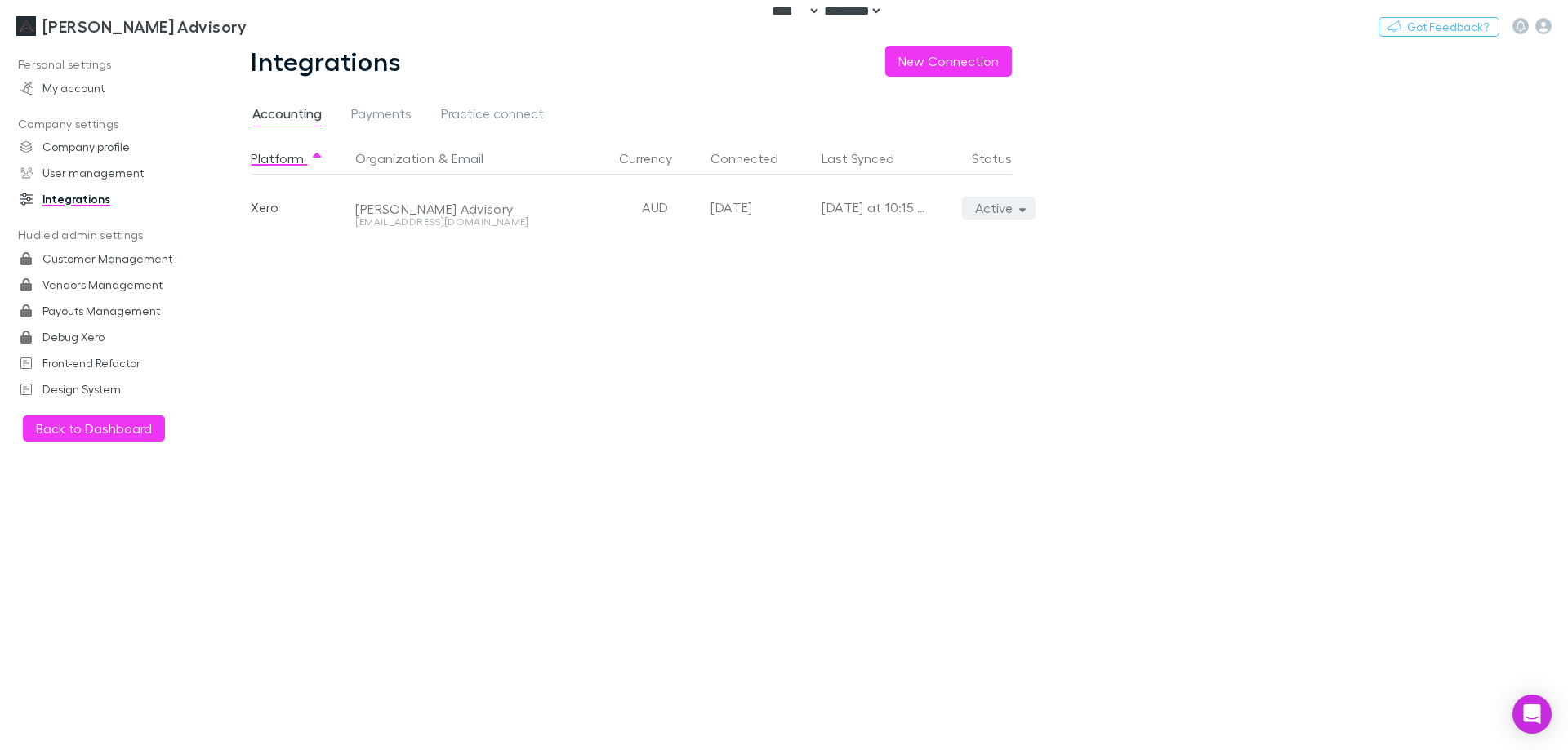
click at [897, 211] on button "Active" at bounding box center [999, 208] width 74 height 23
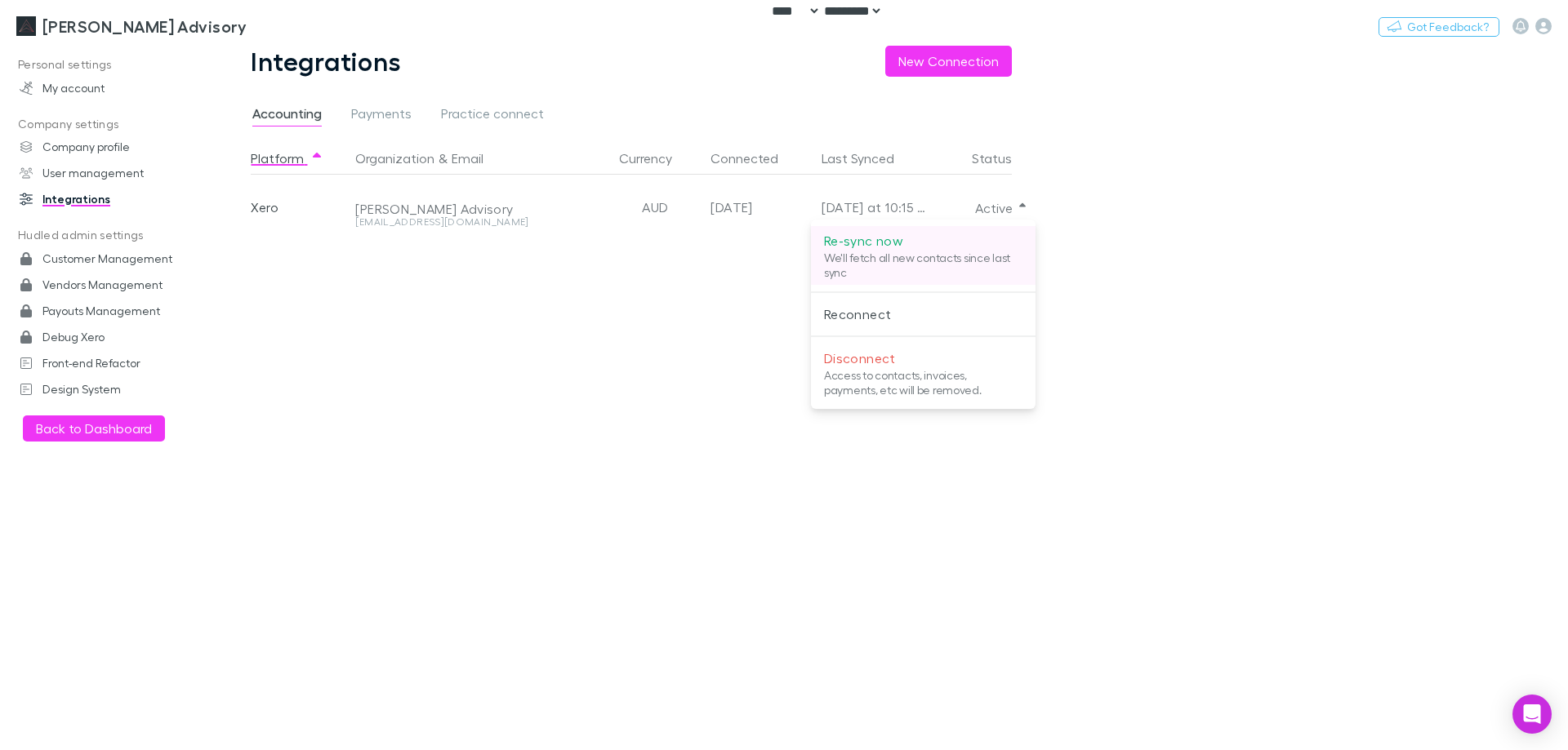
click at [897, 248] on p "Re-sync now" at bounding box center [923, 241] width 199 height 20
click at [422, 422] on div at bounding box center [784, 375] width 1568 height 750
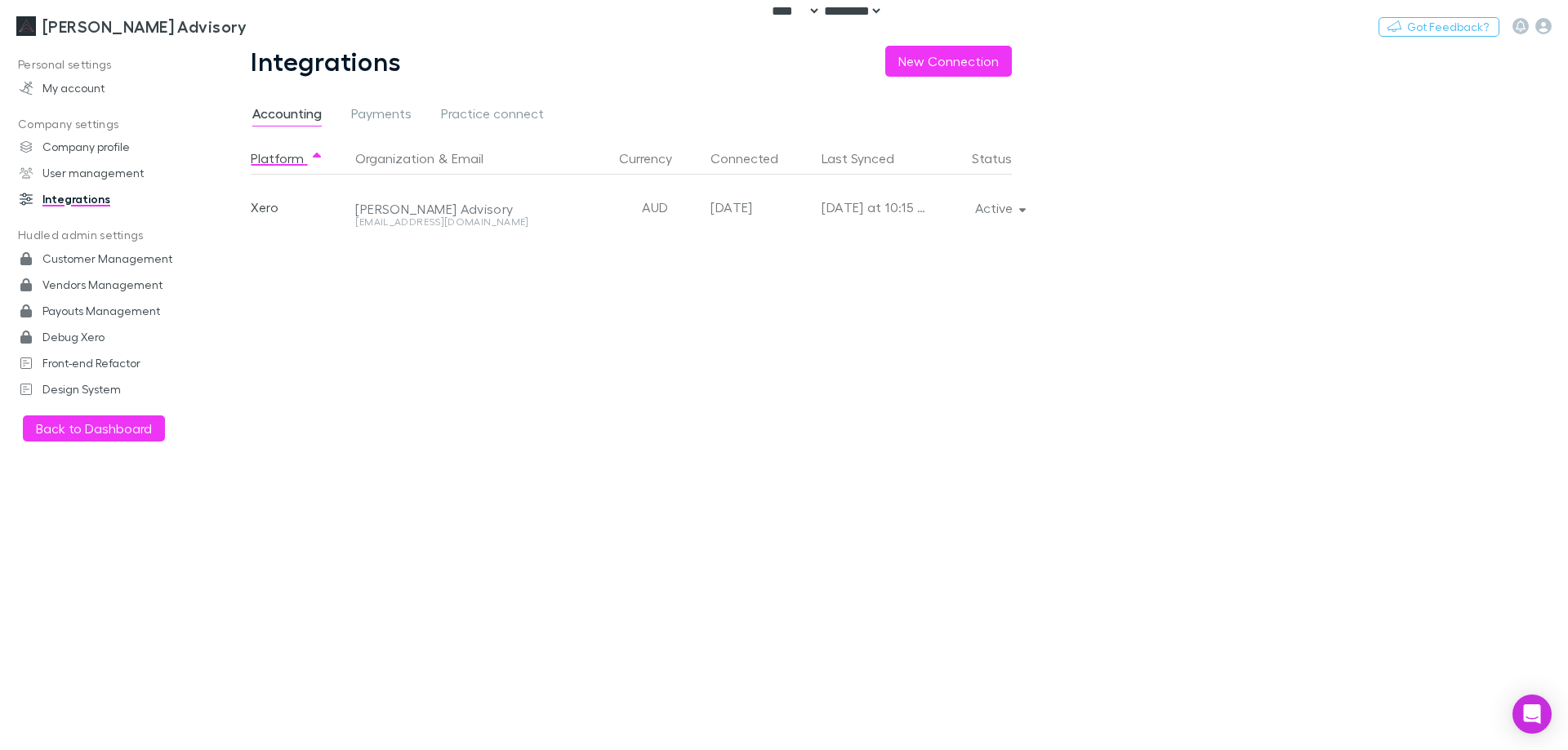
click at [436, 430] on div "Platform Organization & Email Currency Connected Last Synced Status Xero [PERSO…" at bounding box center [644, 445] width 787 height 608
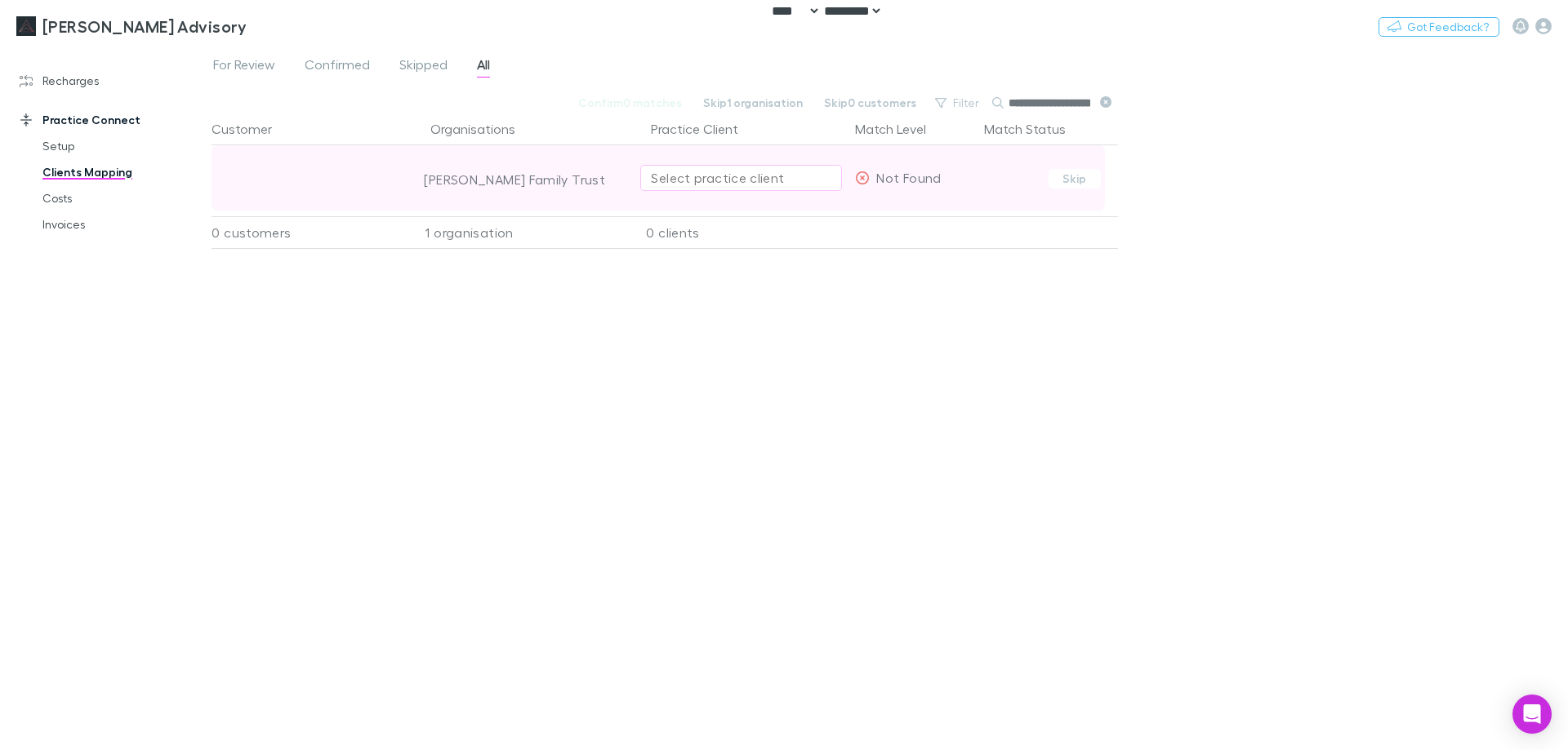
click at [770, 184] on div "Select practice client" at bounding box center [741, 178] width 180 height 20
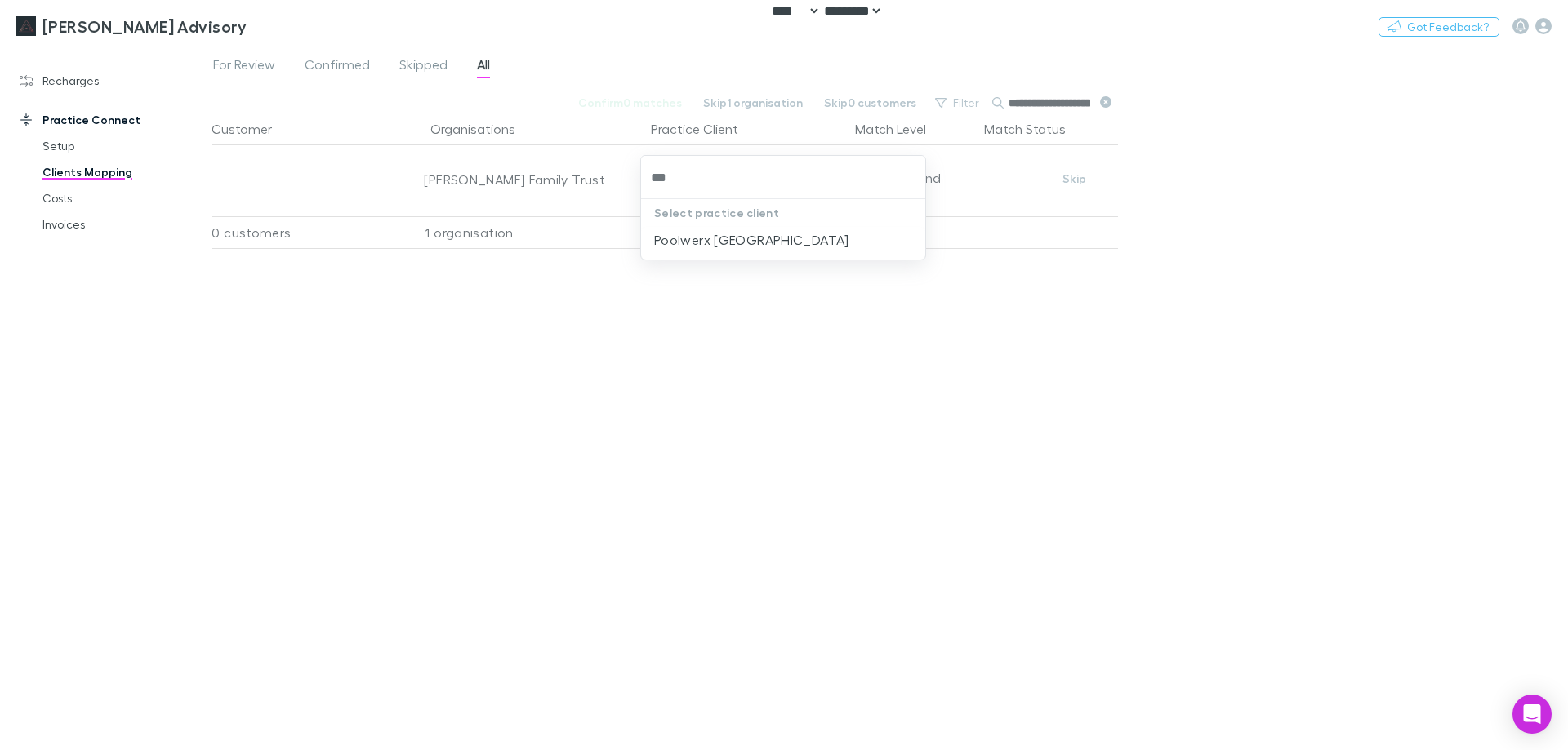
type input "****"
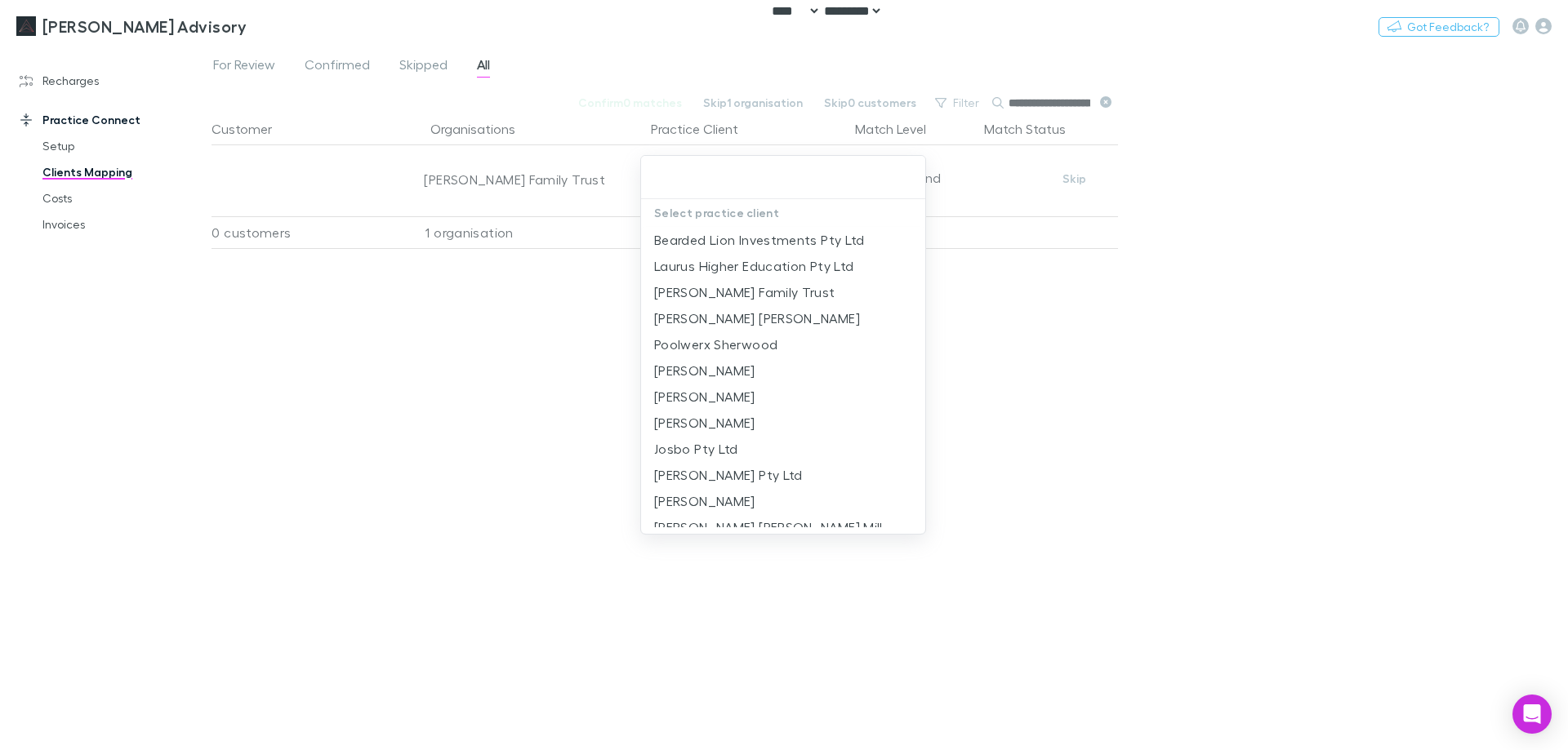
click at [527, 394] on div at bounding box center [784, 375] width 1568 height 750
